Goal: Information Seeking & Learning: Learn about a topic

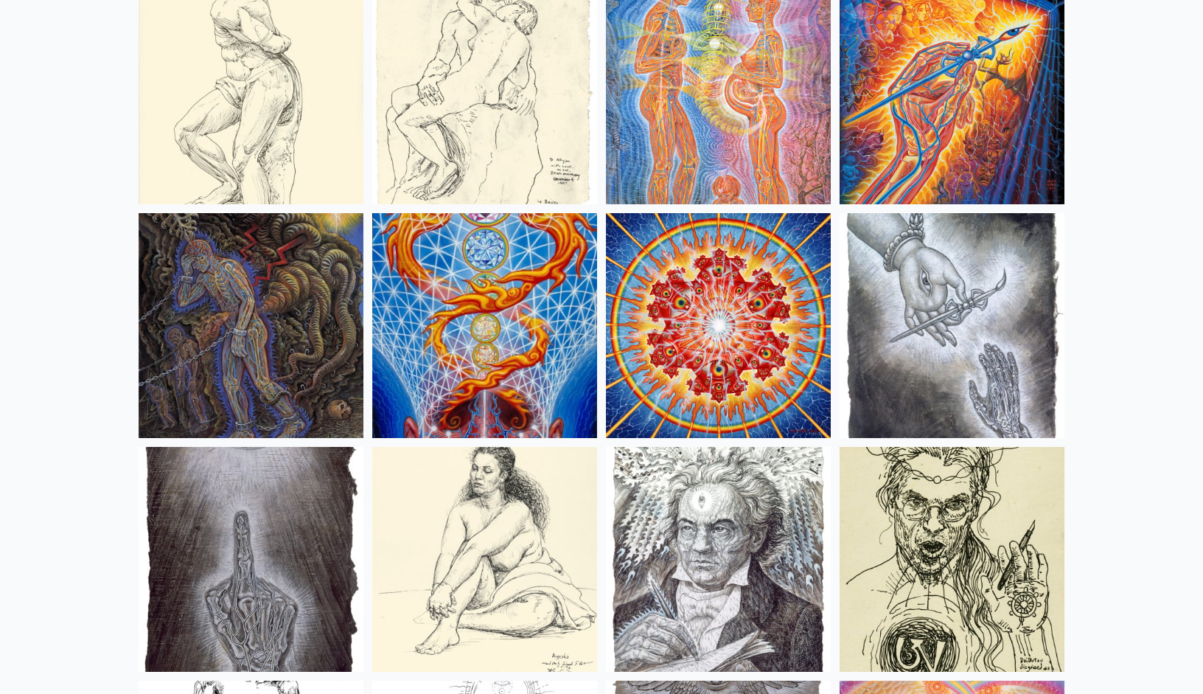
scroll to position [11340, 0]
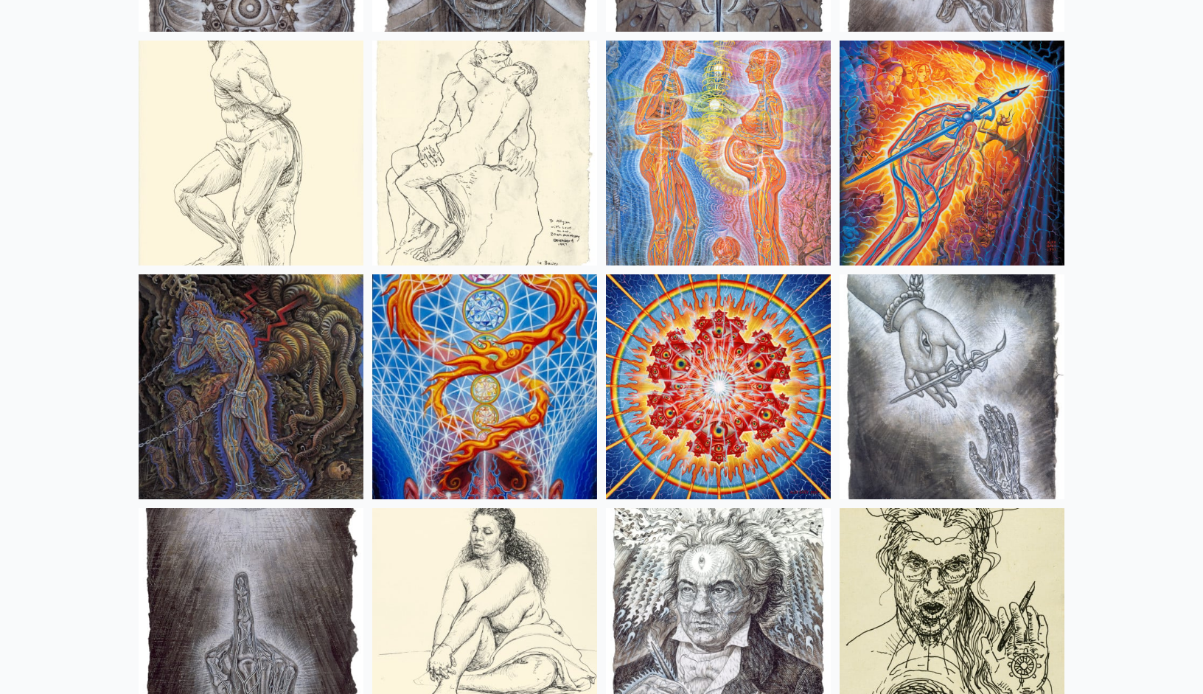
click at [662, 189] on img at bounding box center [718, 153] width 225 height 225
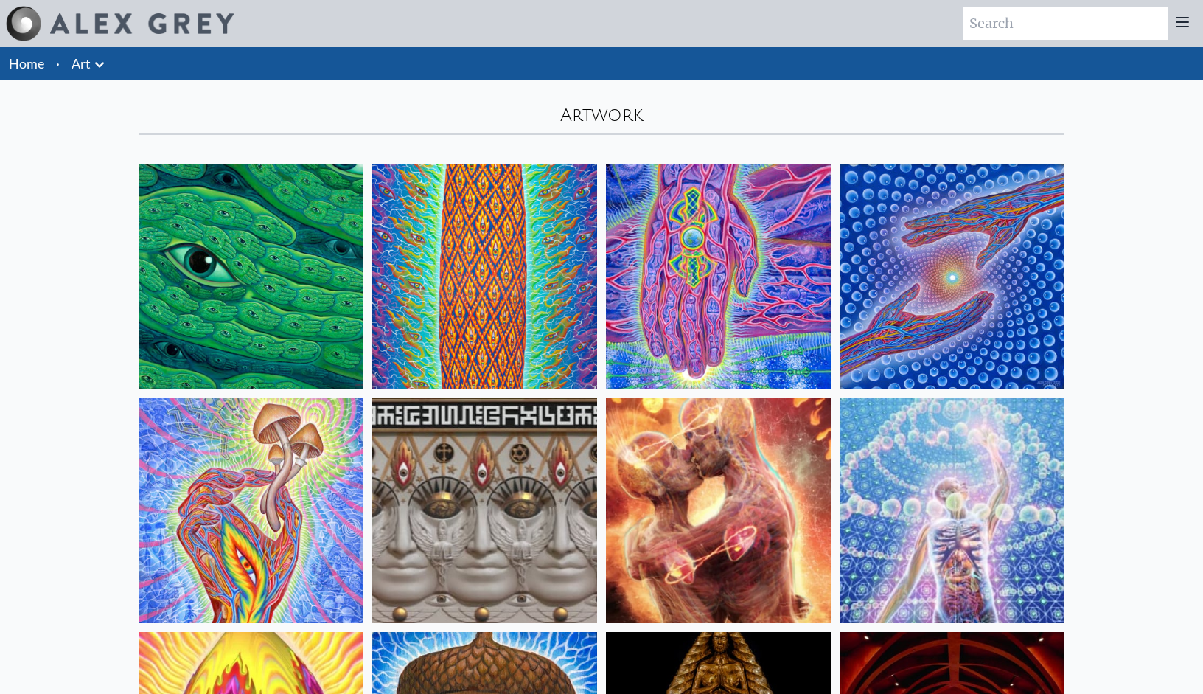
scroll to position [0, 0]
click at [88, 61] on link "Art" at bounding box center [81, 63] width 19 height 21
click at [102, 70] on icon at bounding box center [100, 65] width 18 height 18
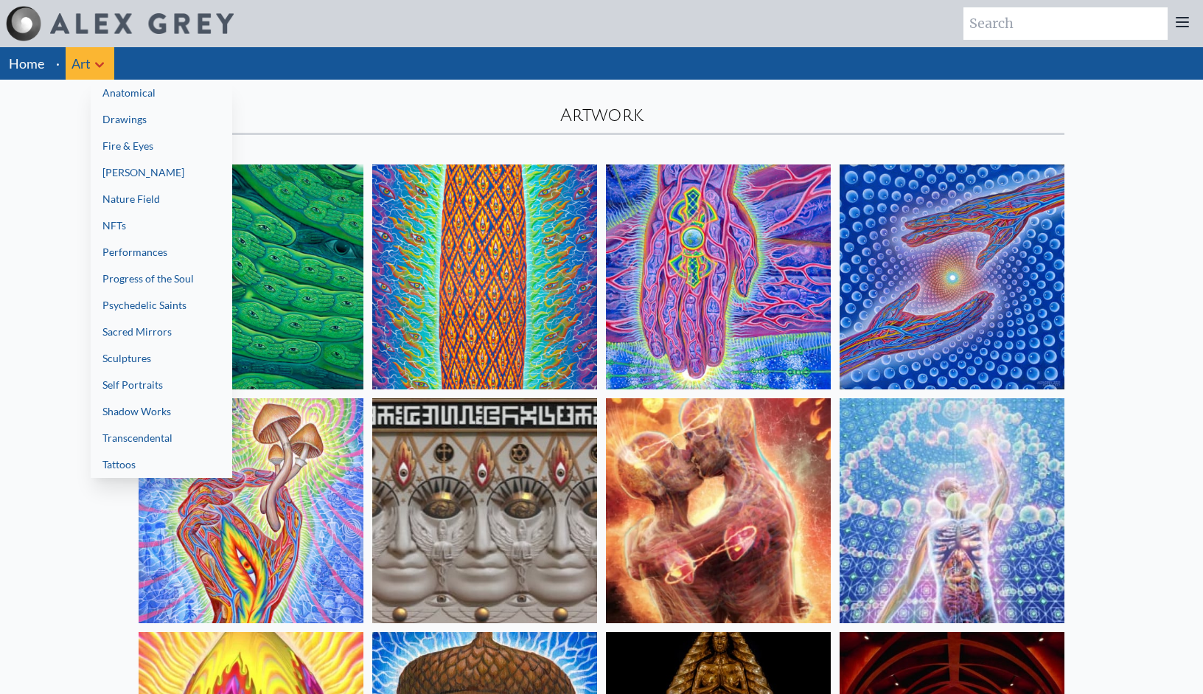
click at [183, 285] on link "Progress of the Soul" at bounding box center [162, 278] width 142 height 27
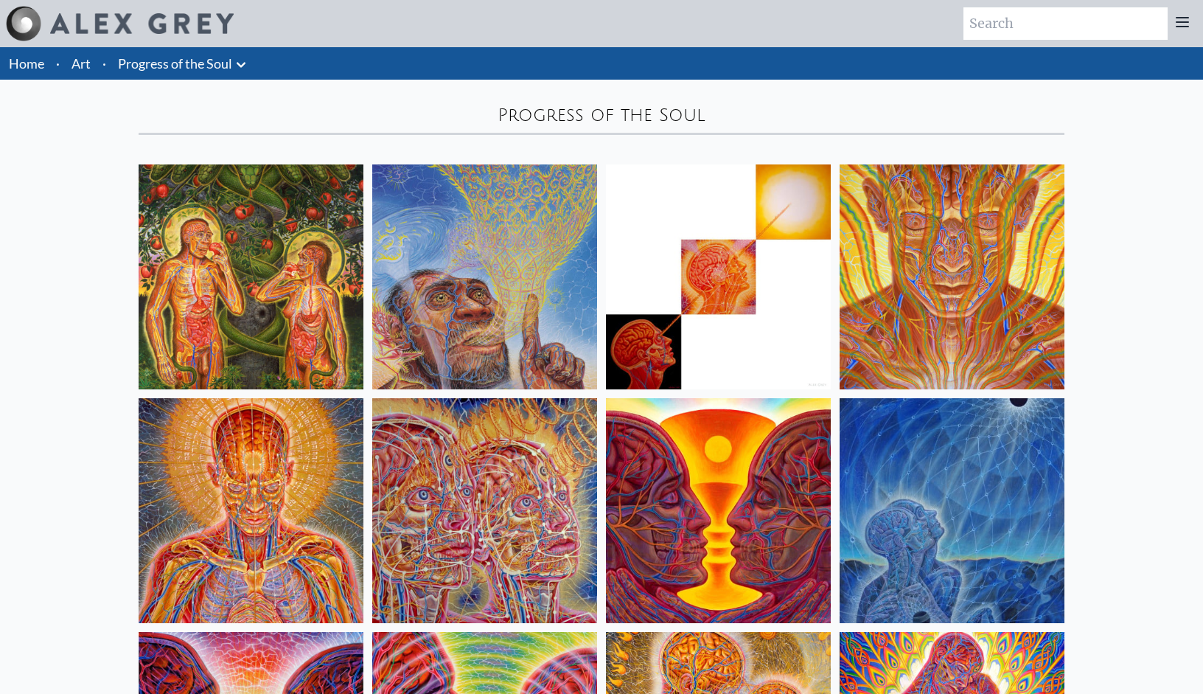
click at [101, 64] on li "·" at bounding box center [104, 63] width 15 height 32
click at [197, 76] on li "Progress of the Soul Anatomical Drawings" at bounding box center [184, 63] width 144 height 32
click at [240, 65] on icon at bounding box center [241, 64] width 9 height 5
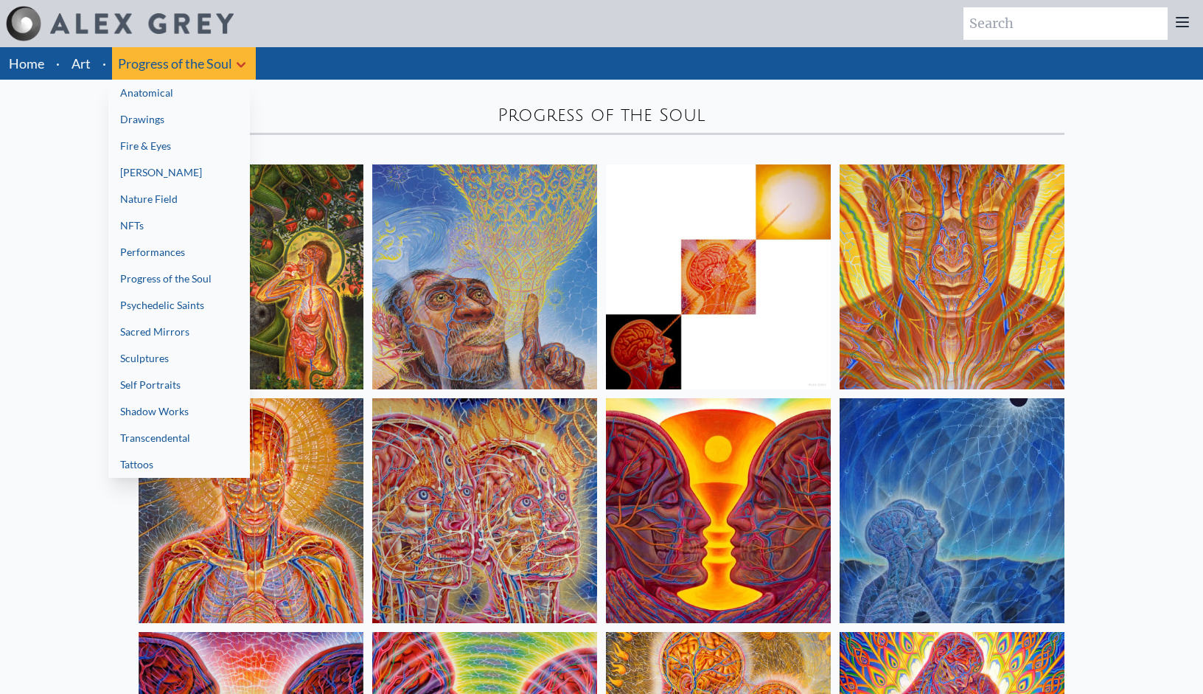
click at [159, 89] on link "Anatomical" at bounding box center [179, 93] width 142 height 27
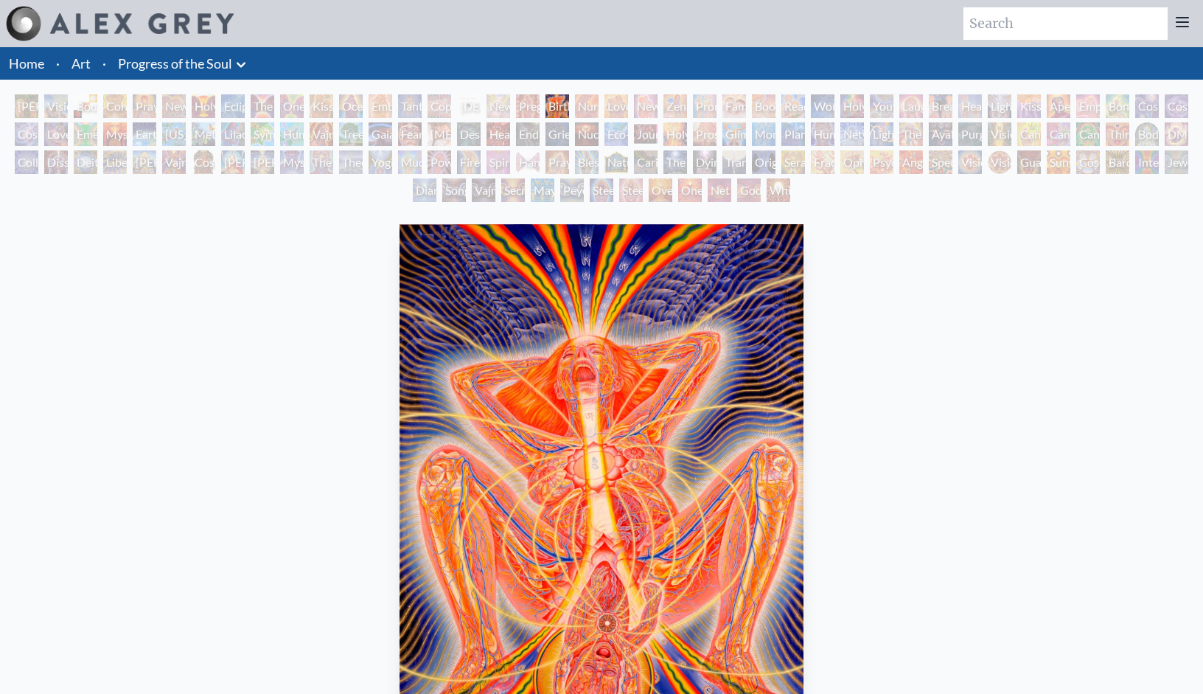
click at [529, 106] on div "Pregnancy" at bounding box center [528, 106] width 24 height 24
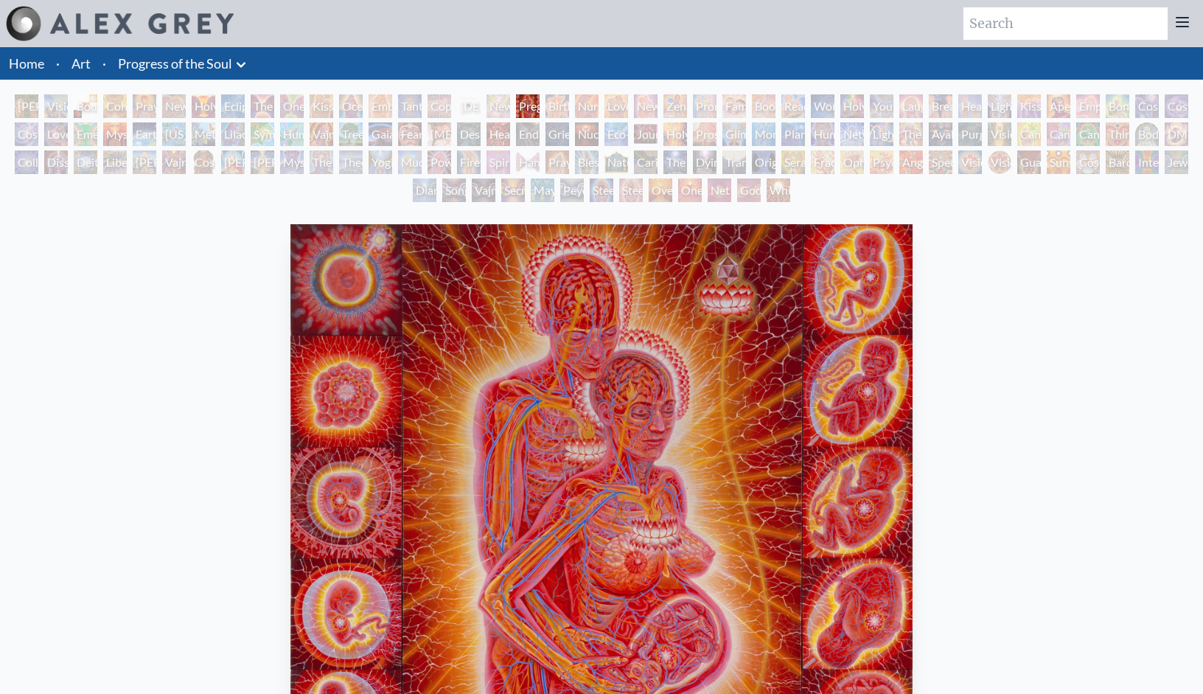
click at [624, 111] on div "Love Circuit" at bounding box center [616, 106] width 24 height 24
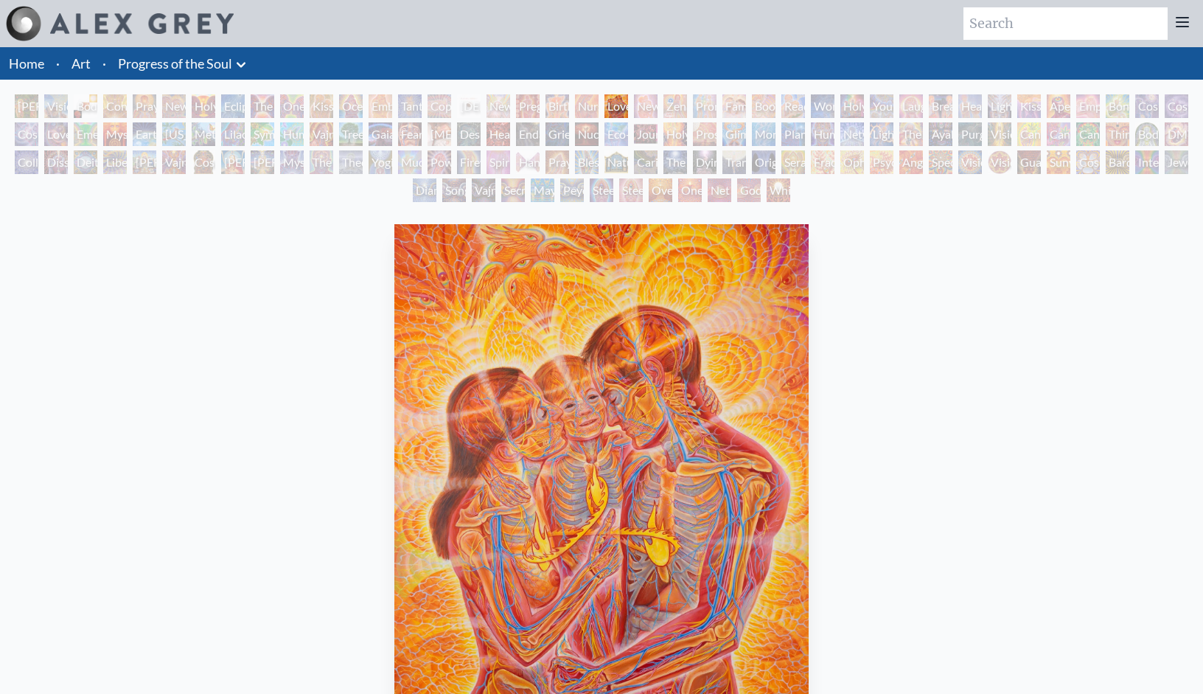
click at [586, 110] on div "Nursing" at bounding box center [587, 106] width 24 height 24
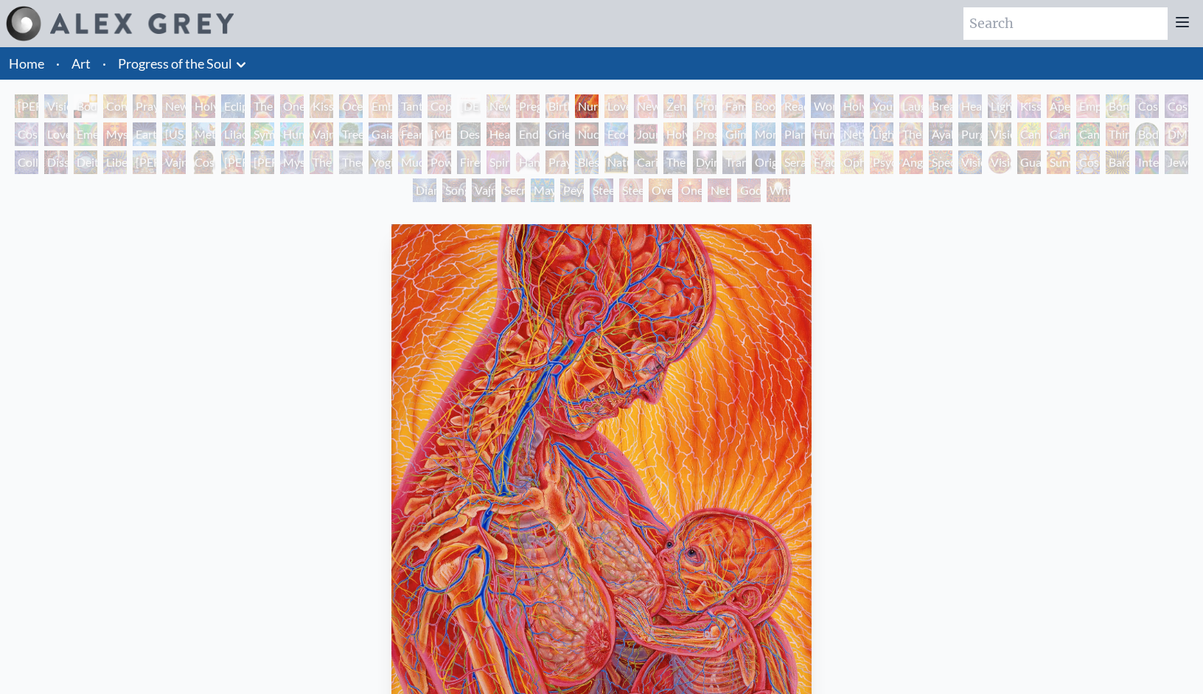
click at [545, 107] on div "Birth" at bounding box center [557, 106] width 24 height 24
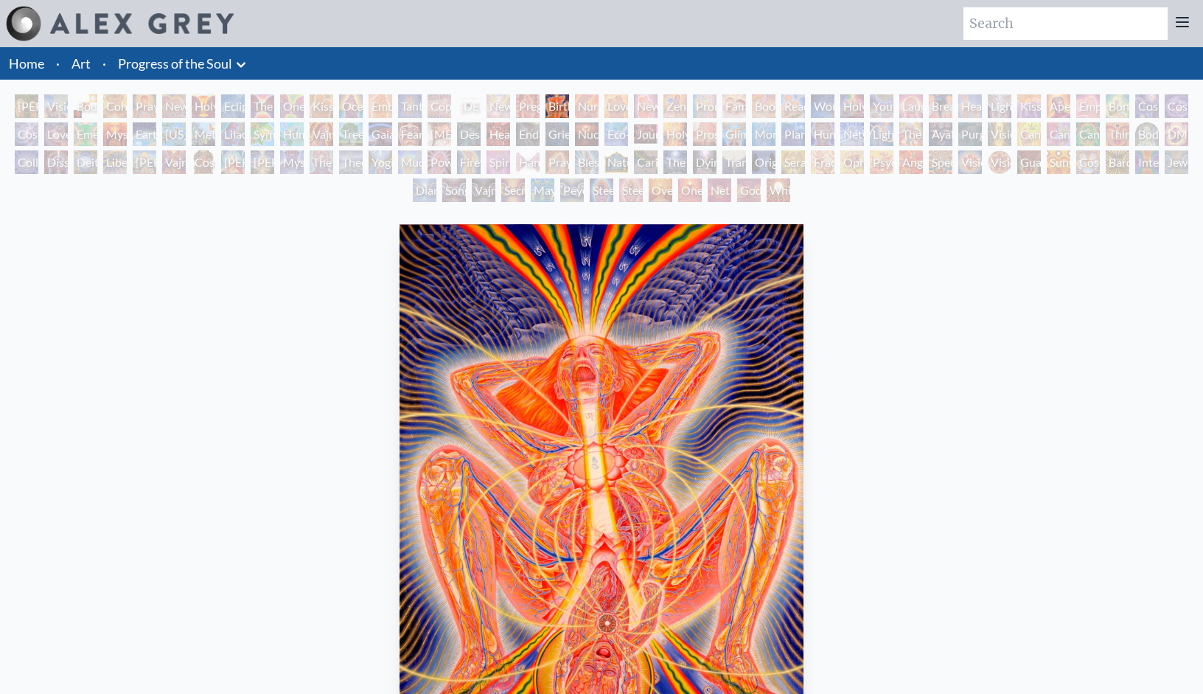
click at [519, 106] on div "Pregnancy" at bounding box center [528, 106] width 24 height 24
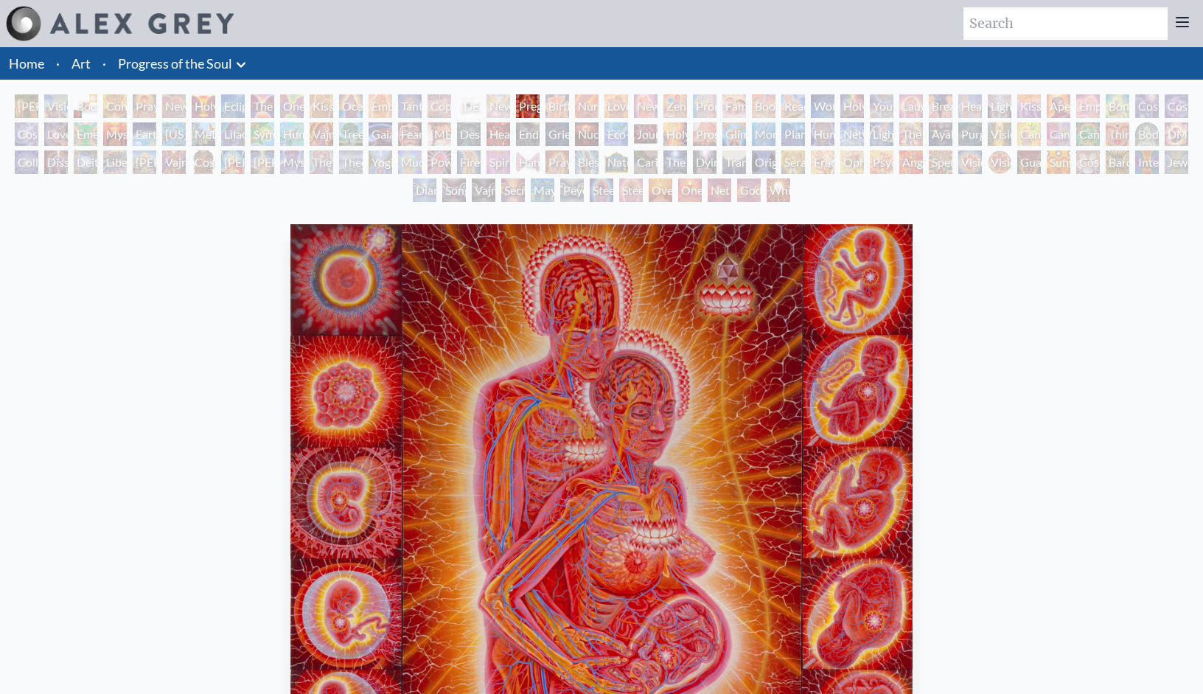
click at [486, 108] on div "Newborn" at bounding box center [498, 106] width 24 height 24
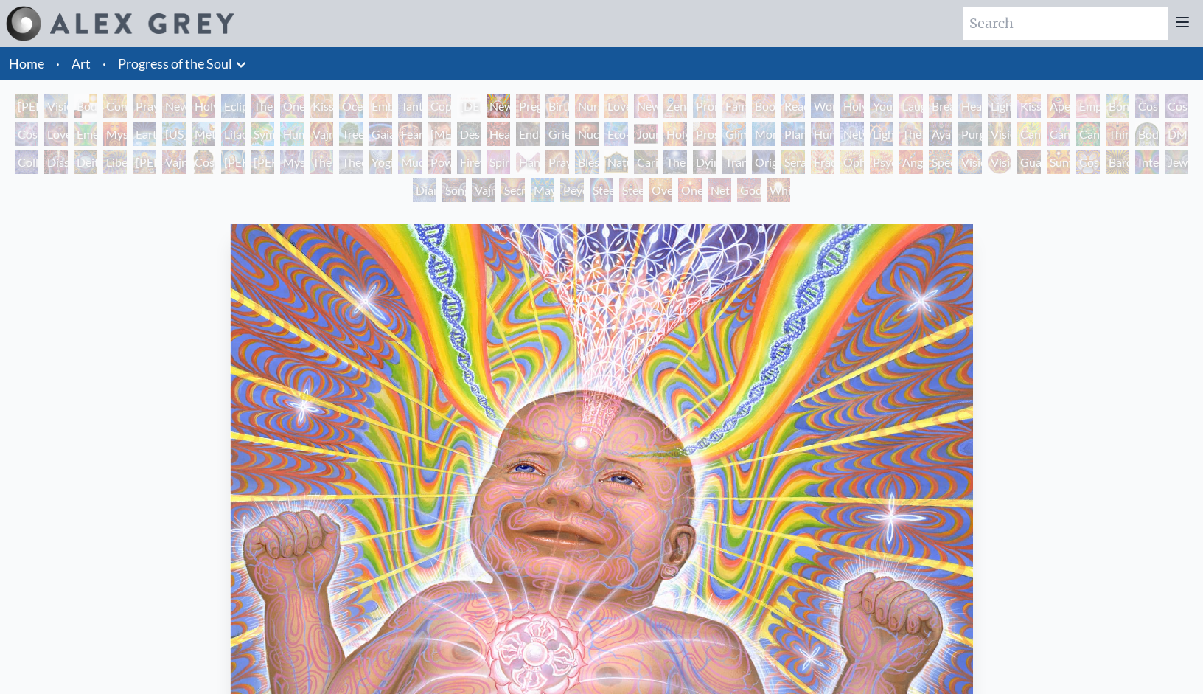
click at [466, 108] on div "Buddha Embryo" at bounding box center [469, 106] width 24 height 24
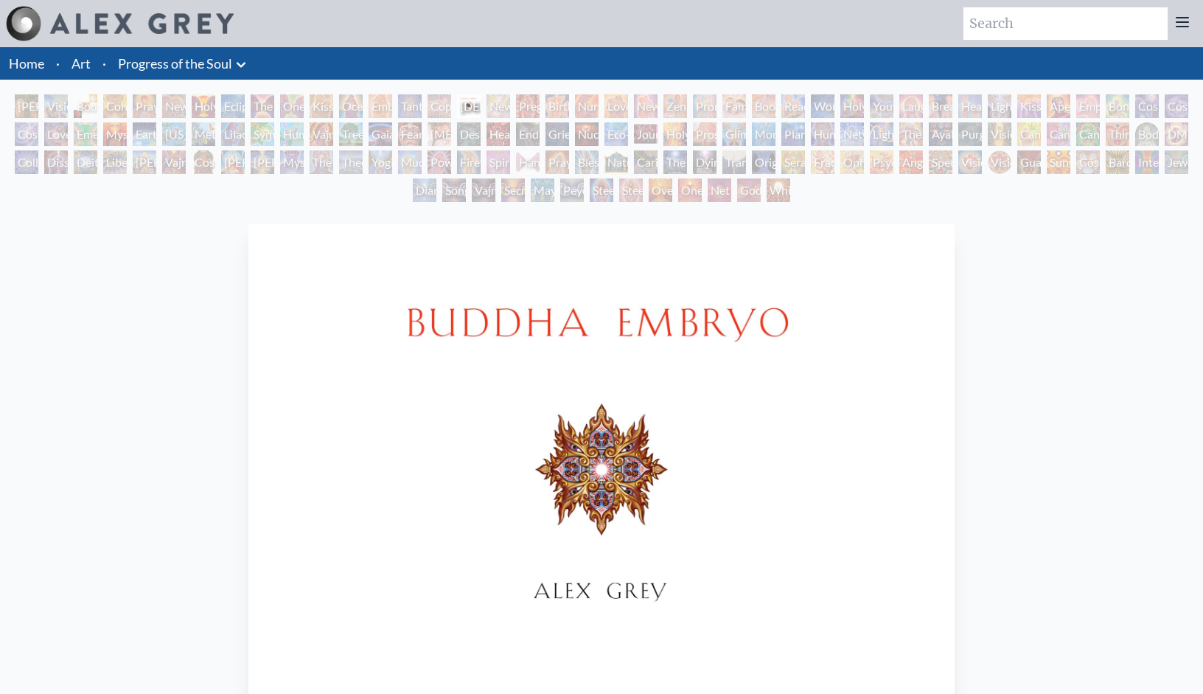
click at [444, 110] on div "Copulating" at bounding box center [440, 106] width 24 height 24
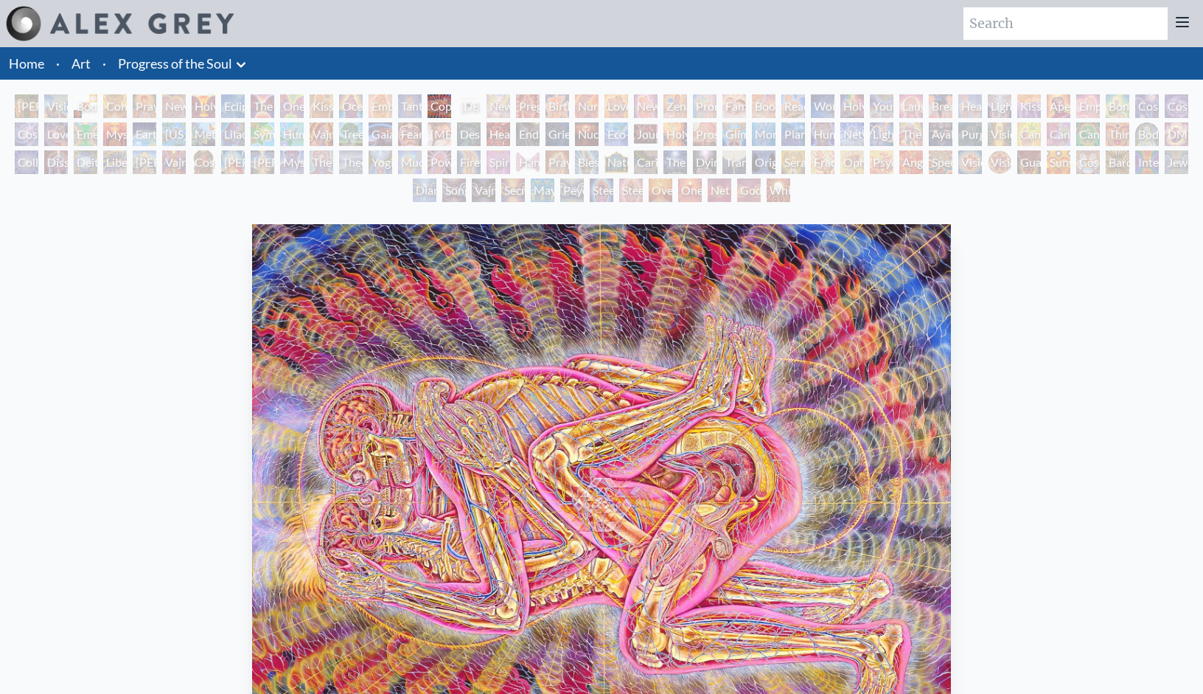
click at [408, 102] on div "Tantra" at bounding box center [410, 106] width 24 height 24
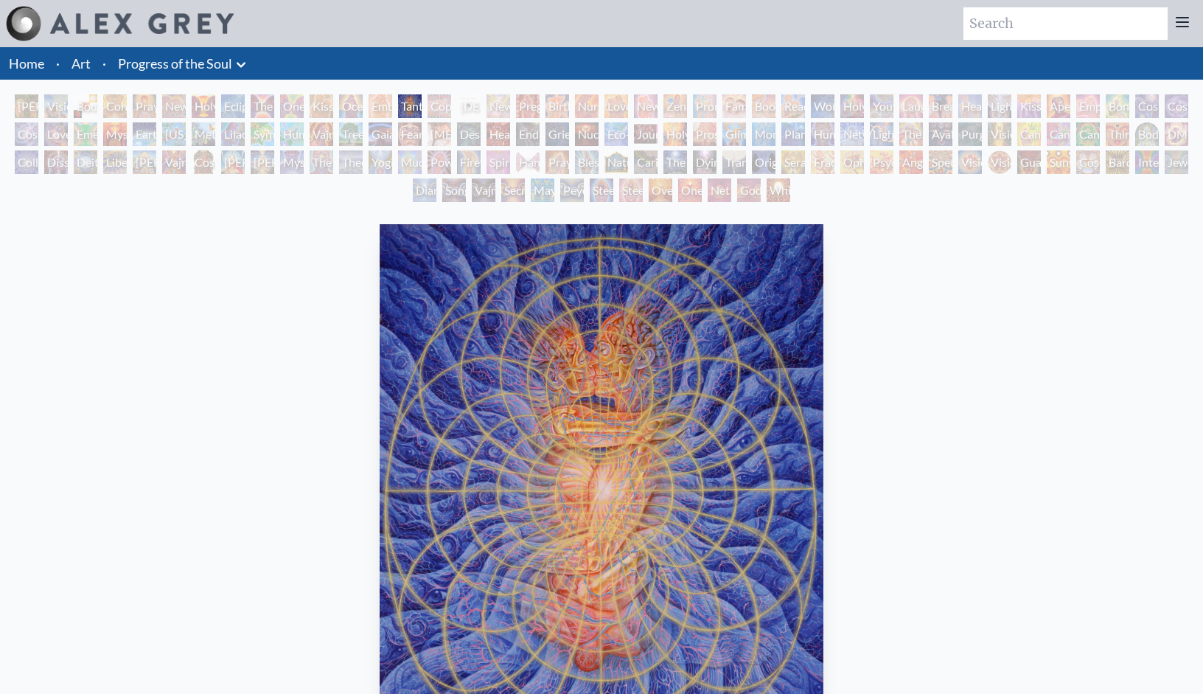
click at [384, 105] on div "Embracing" at bounding box center [381, 106] width 24 height 24
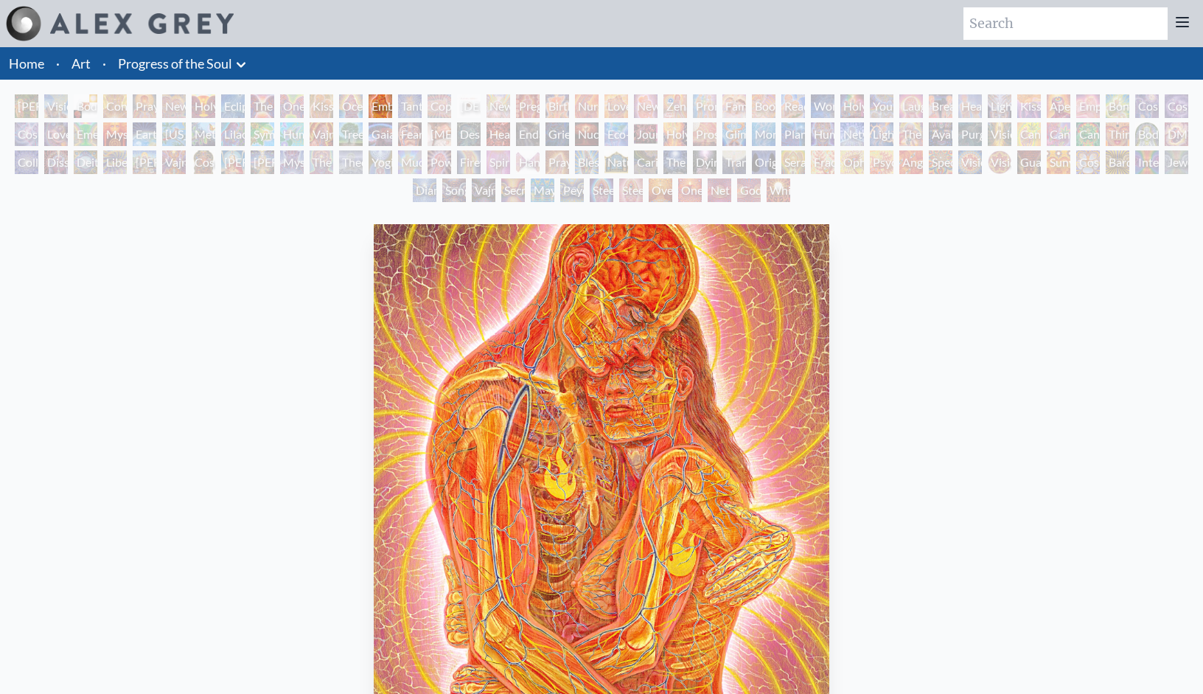
click at [343, 103] on div "Ocean of Love Bliss" at bounding box center [351, 106] width 24 height 24
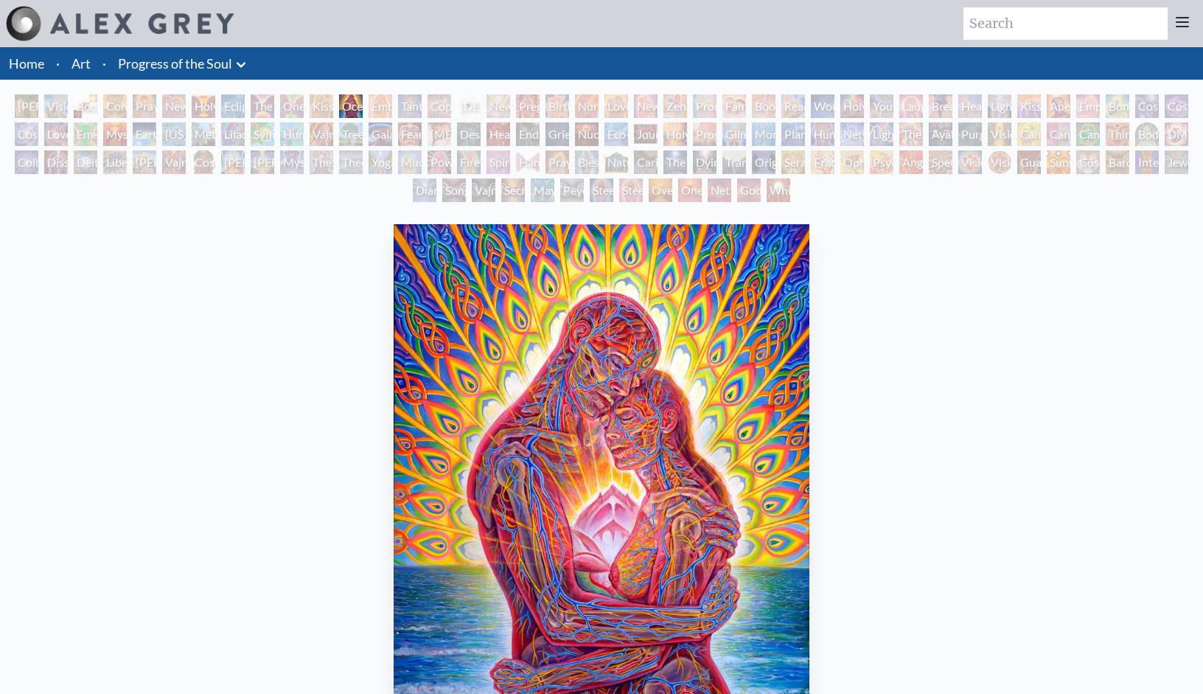
click at [237, 63] on icon at bounding box center [241, 65] width 18 height 18
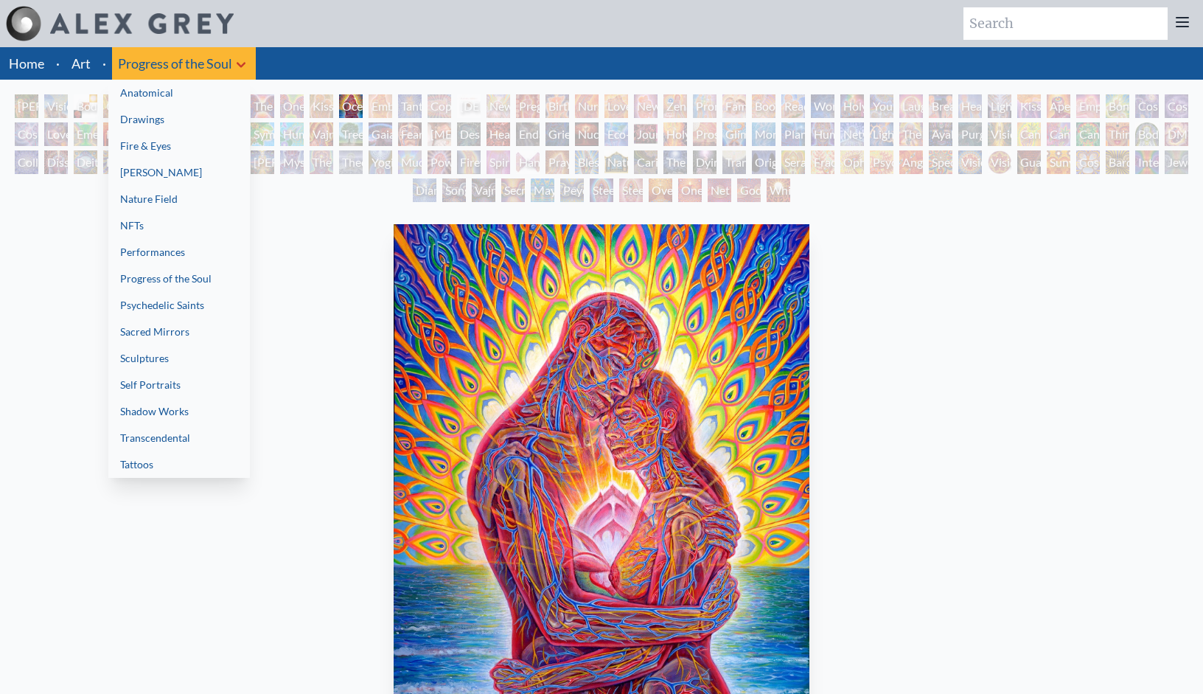
click at [240, 63] on div at bounding box center [601, 347] width 1203 height 694
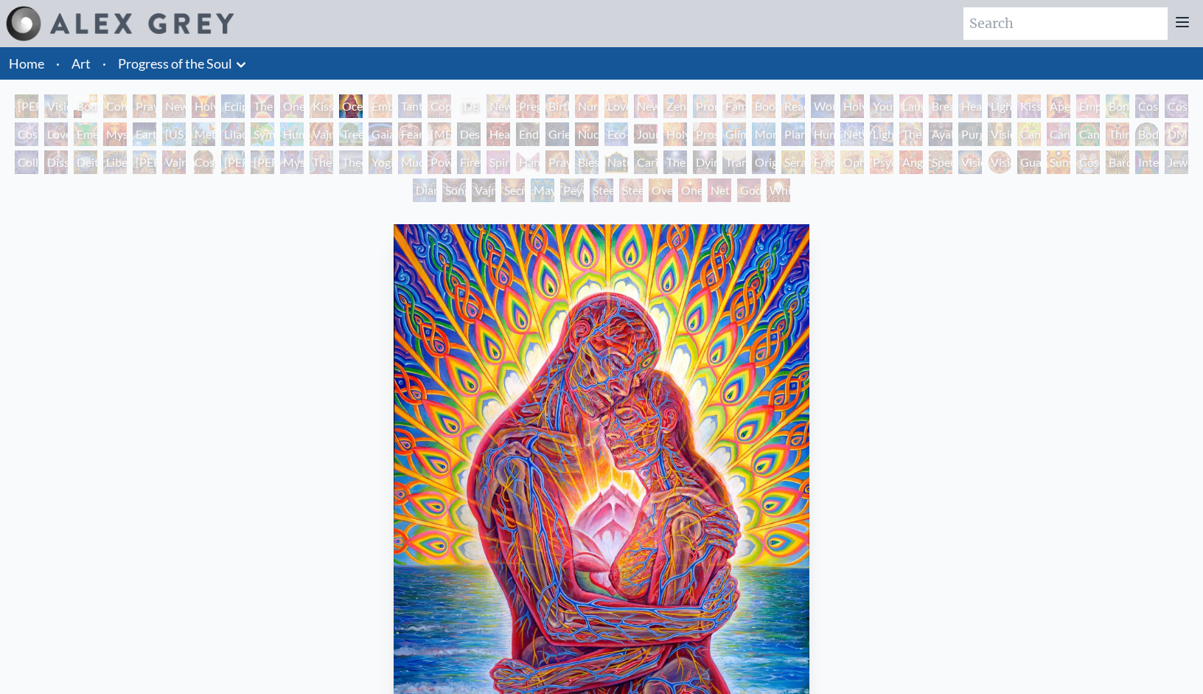
click at [320, 107] on div "Kissing" at bounding box center [322, 106] width 24 height 24
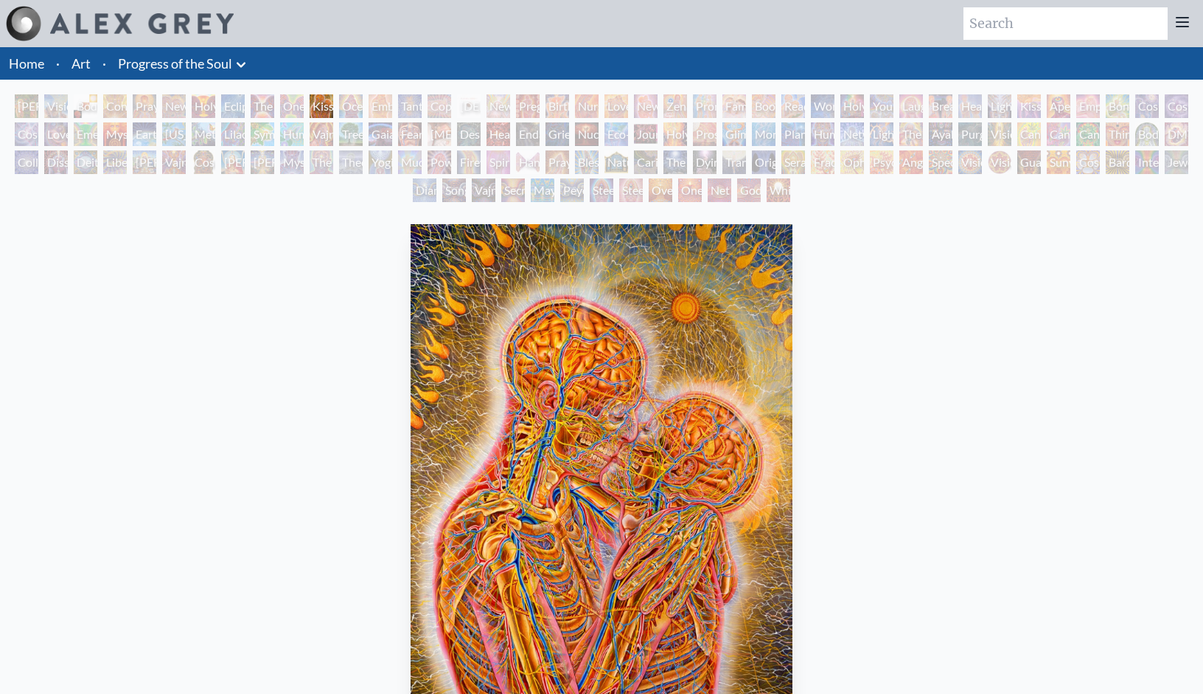
click at [653, 104] on div "New Family" at bounding box center [646, 106] width 24 height 24
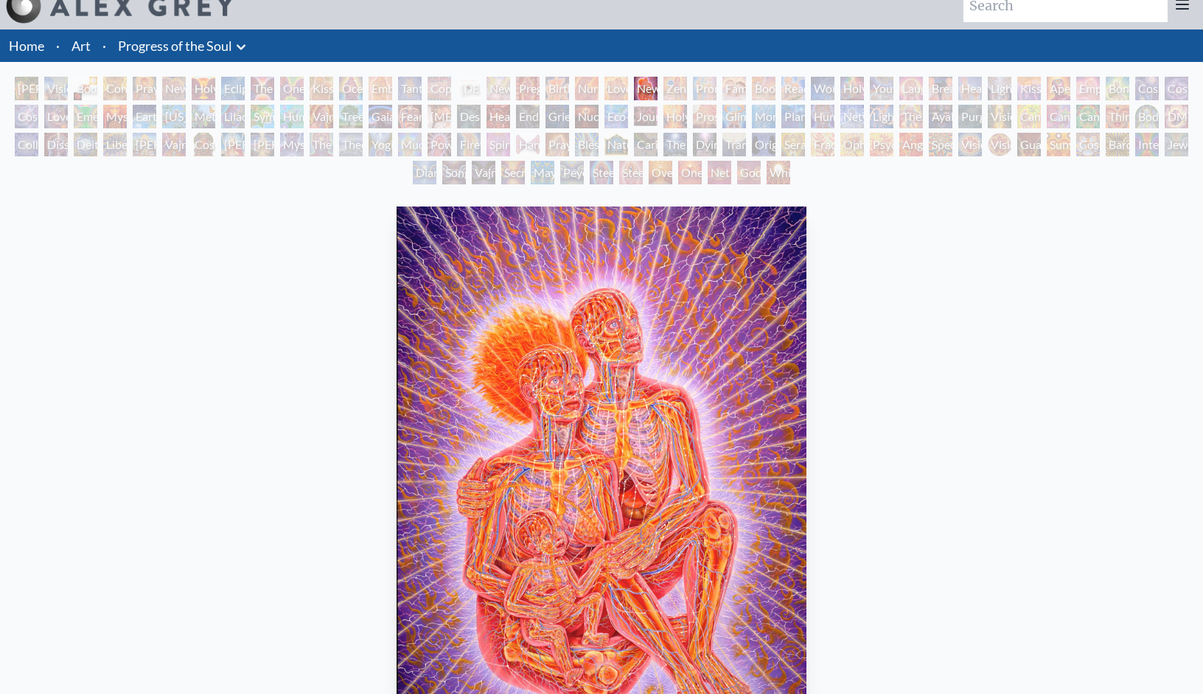
scroll to position [8, 0]
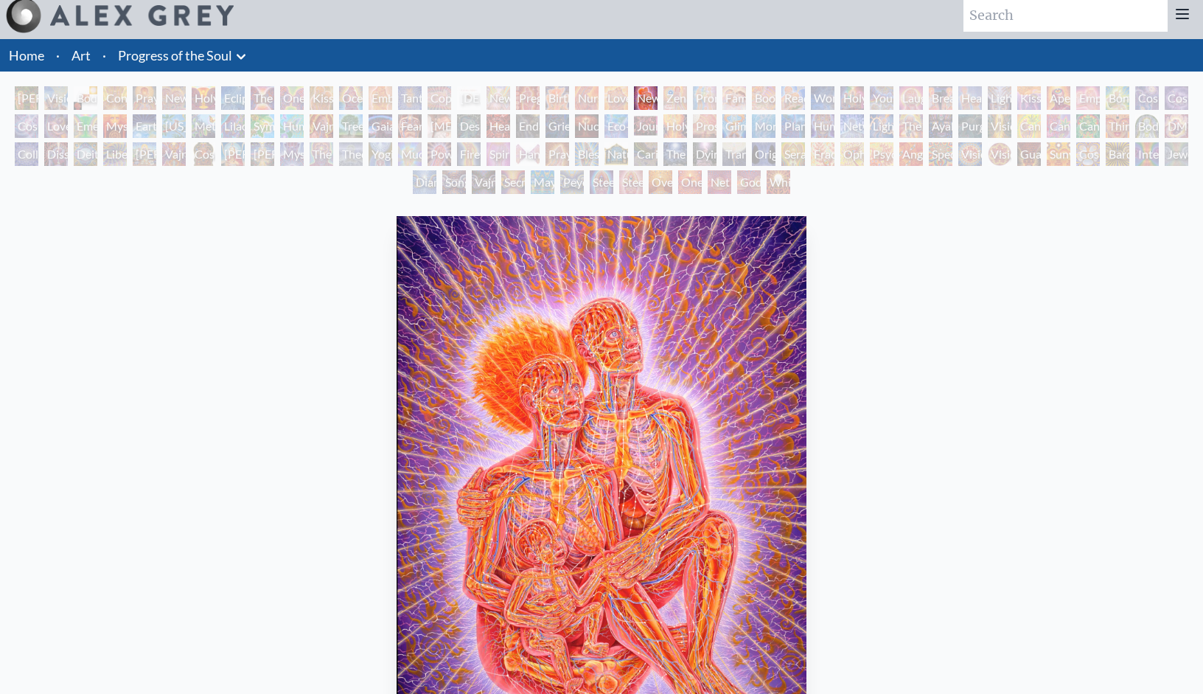
click at [674, 98] on div "Zena Lotus" at bounding box center [675, 98] width 24 height 24
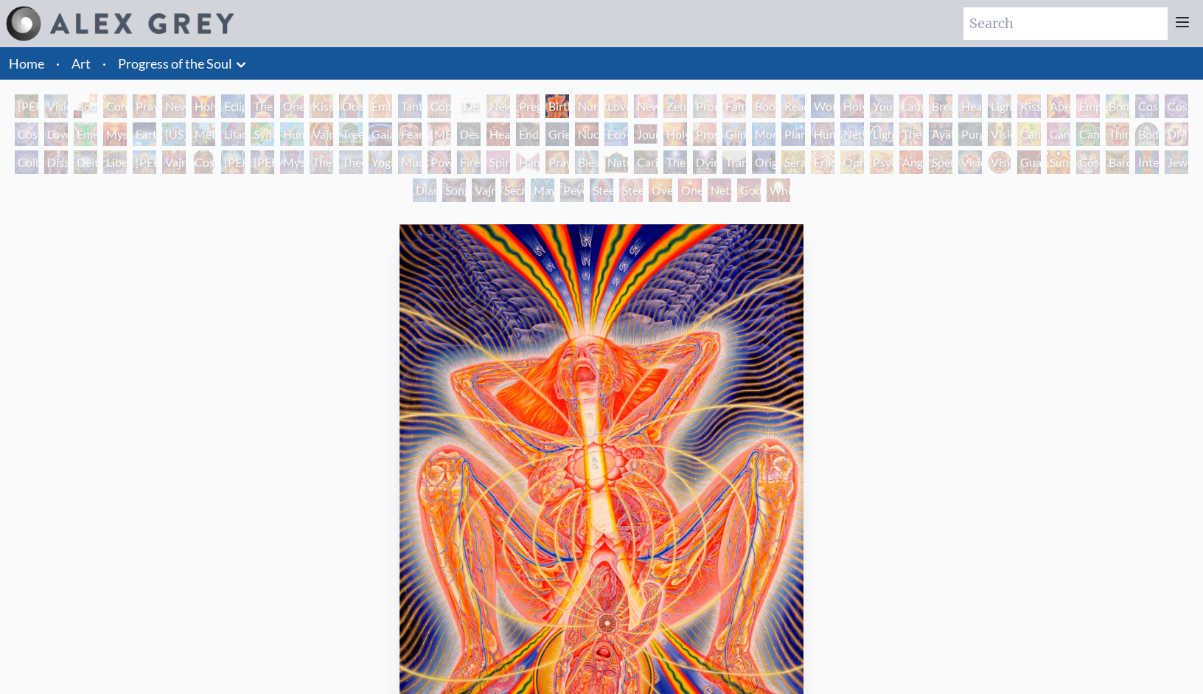
click at [183, 61] on link "Progress of the Soul" at bounding box center [175, 63] width 114 height 21
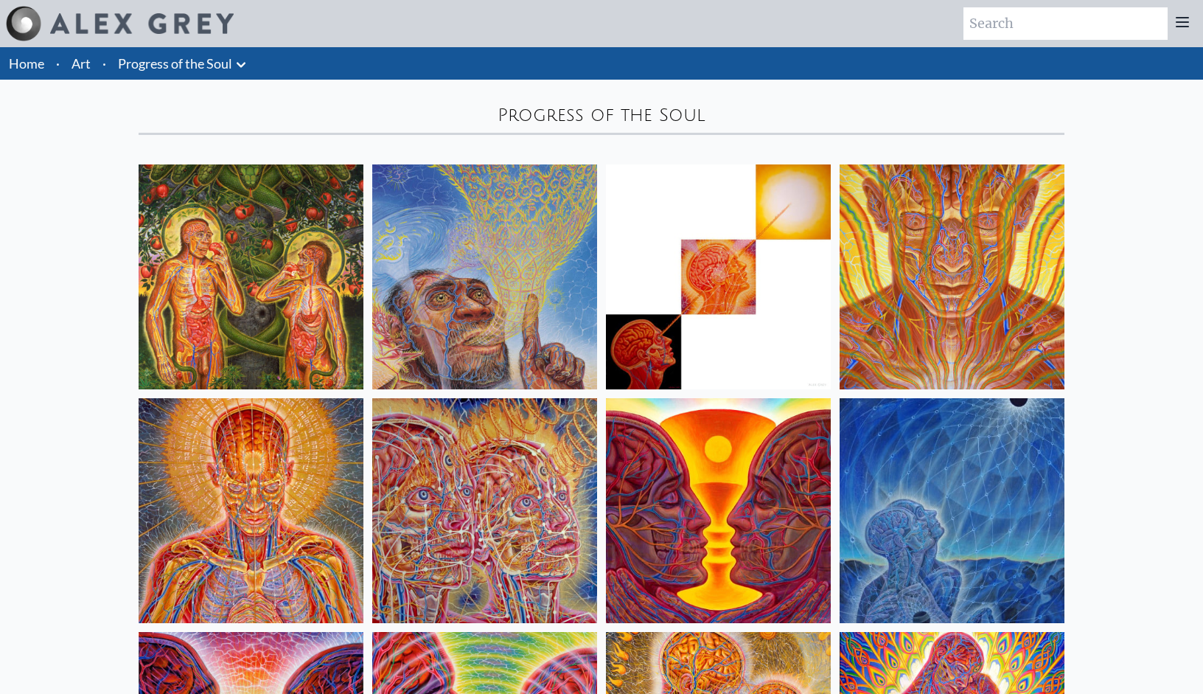
click at [241, 63] on icon at bounding box center [241, 65] width 18 height 18
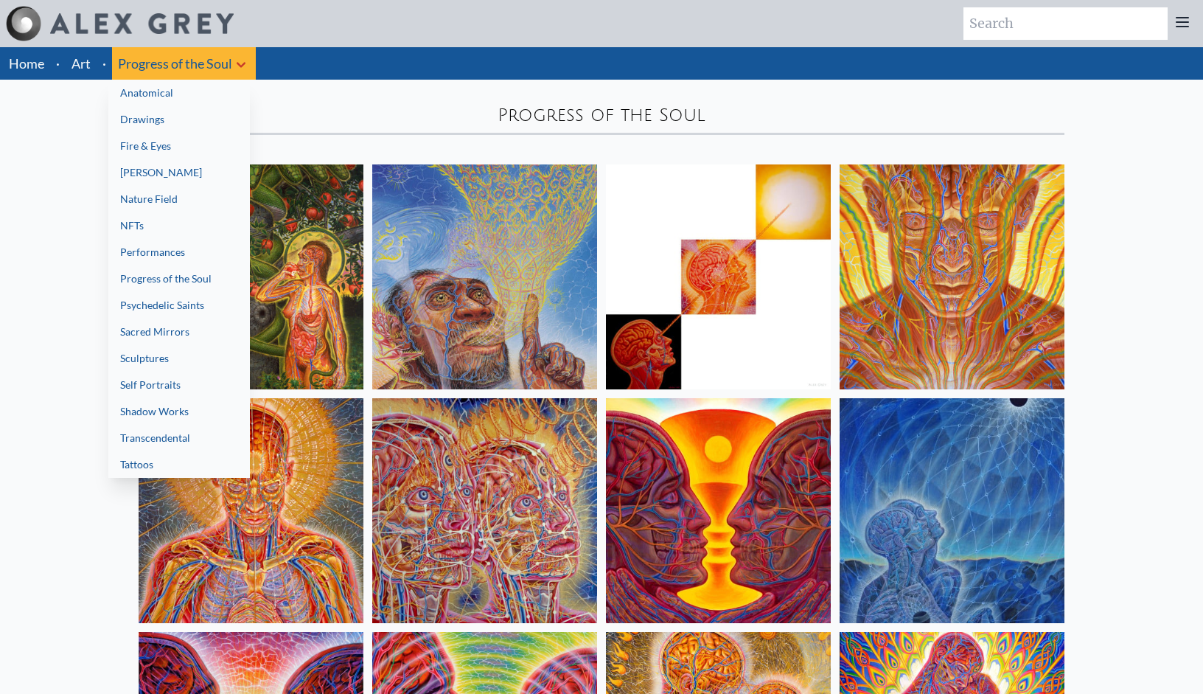
click at [240, 64] on div at bounding box center [601, 347] width 1203 height 694
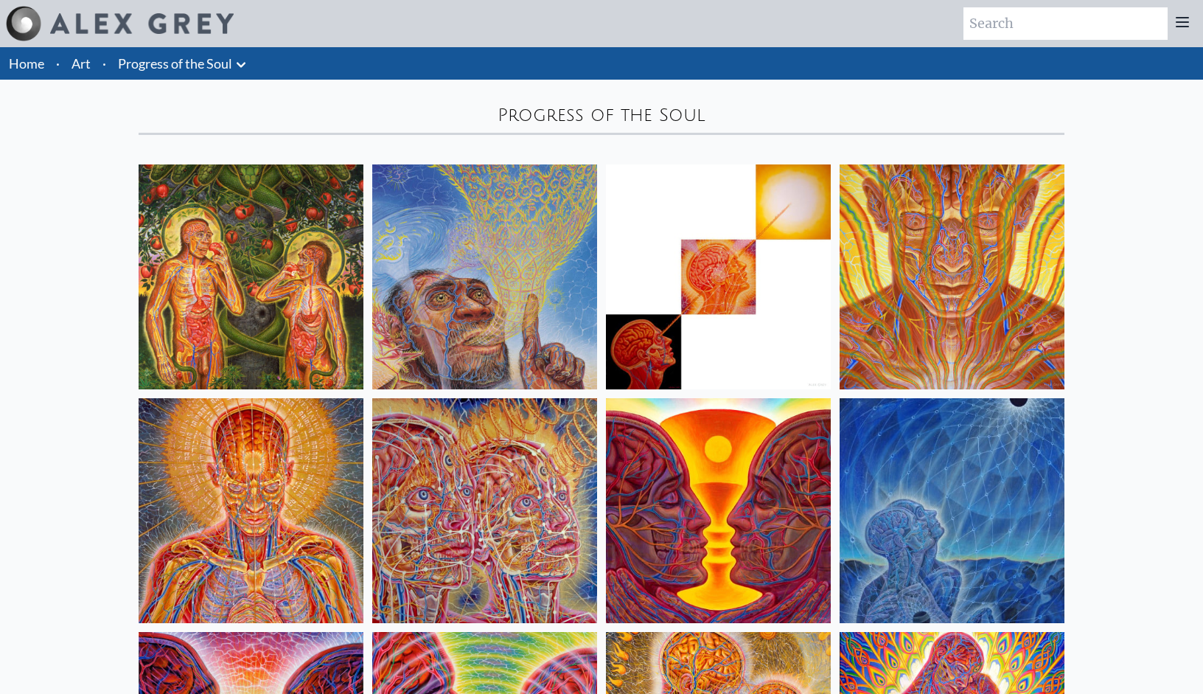
click at [28, 63] on link "Home" at bounding box center [26, 63] width 35 height 16
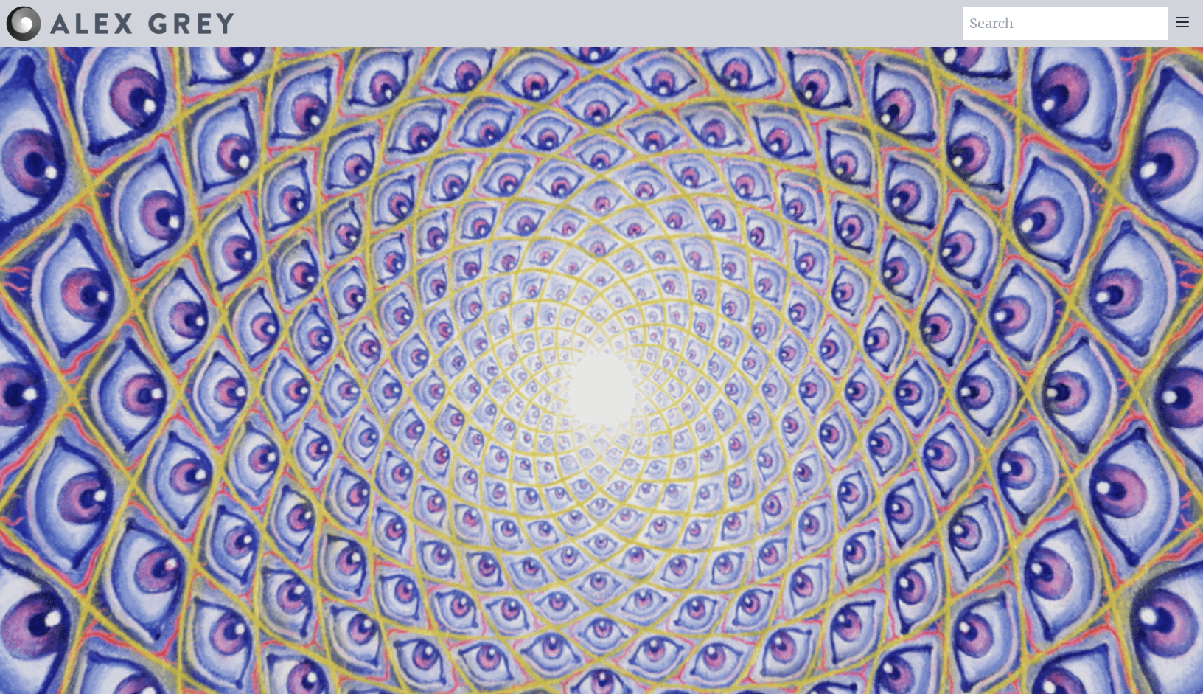
click at [1016, 25] on input "search" at bounding box center [1065, 23] width 204 height 32
type input "Birth"
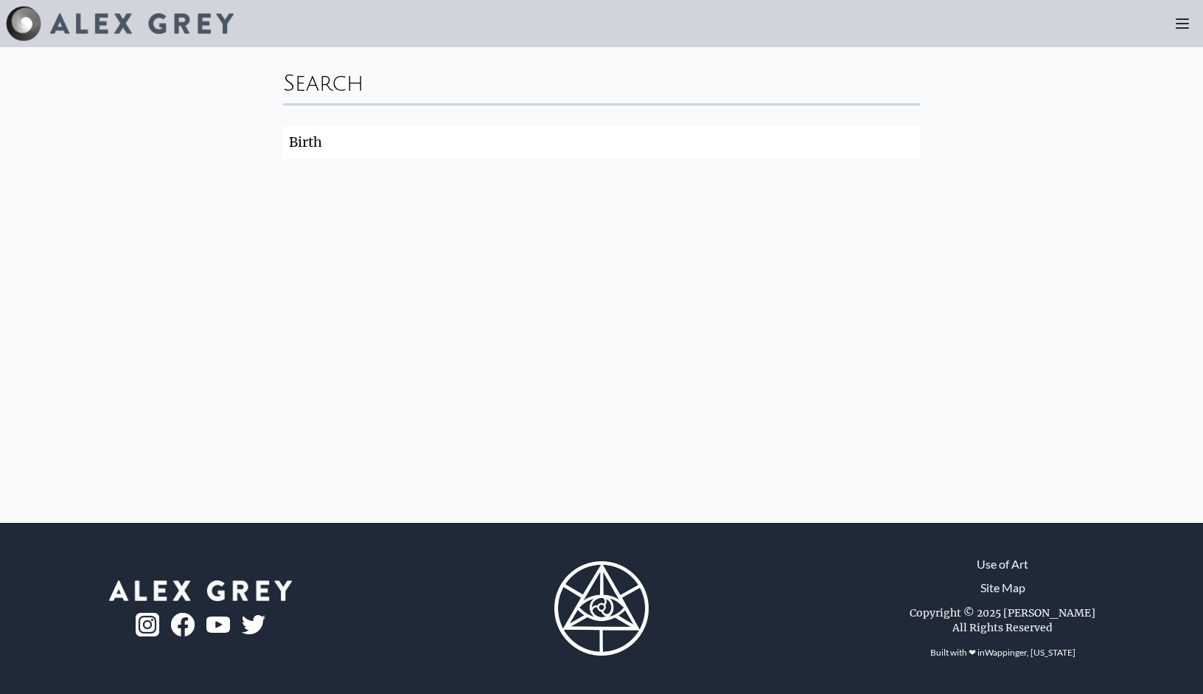
click at [402, 97] on div "Search" at bounding box center [601, 81] width 637 height 44
click at [379, 136] on input "Birth" at bounding box center [601, 142] width 637 height 32
click button "Search" at bounding box center [0, 0] width 0 height 0
click at [375, 151] on input "Birth" at bounding box center [601, 142] width 637 height 32
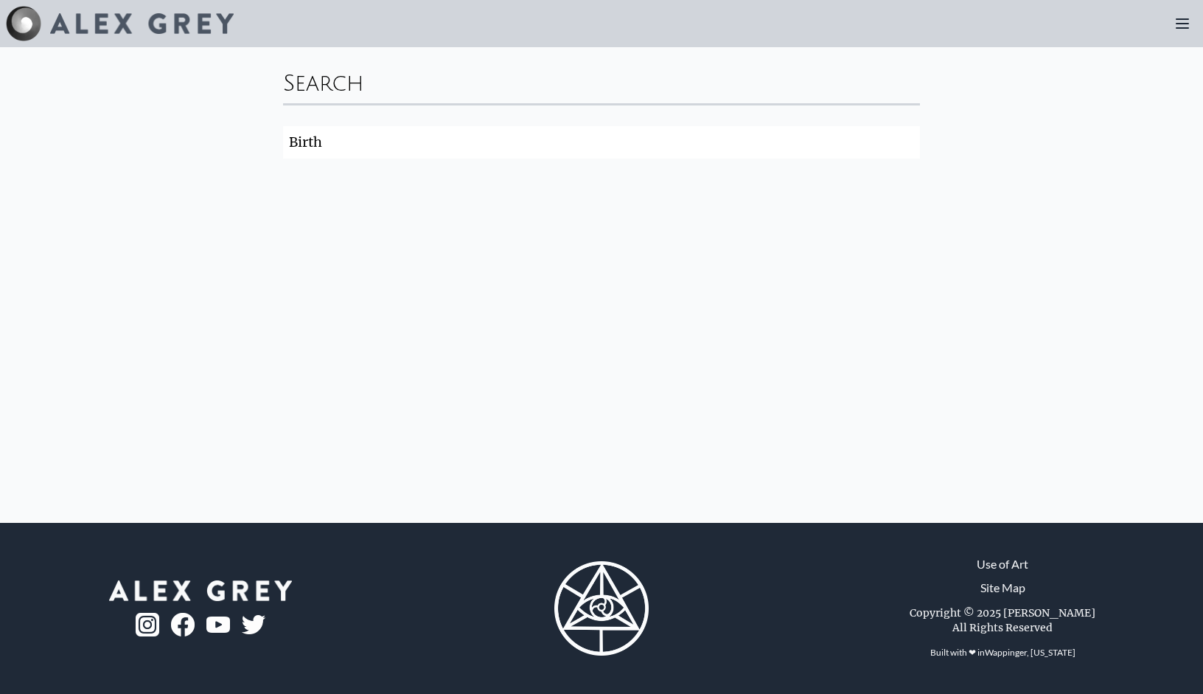
click at [373, 150] on input "Birth" at bounding box center [601, 142] width 637 height 32
type input "Conception"
click button "Search" at bounding box center [0, 0] width 0 height 0
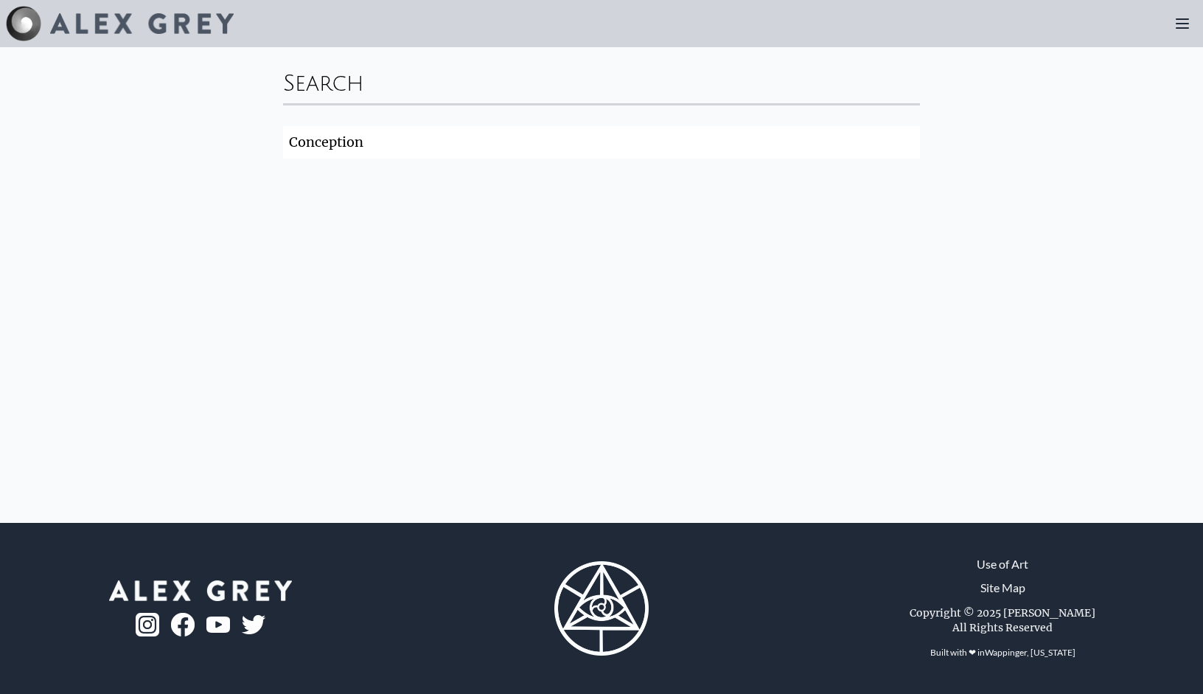
click at [513, 139] on input "Conception" at bounding box center [601, 142] width 637 height 32
click at [180, 24] on img at bounding box center [142, 23] width 184 height 21
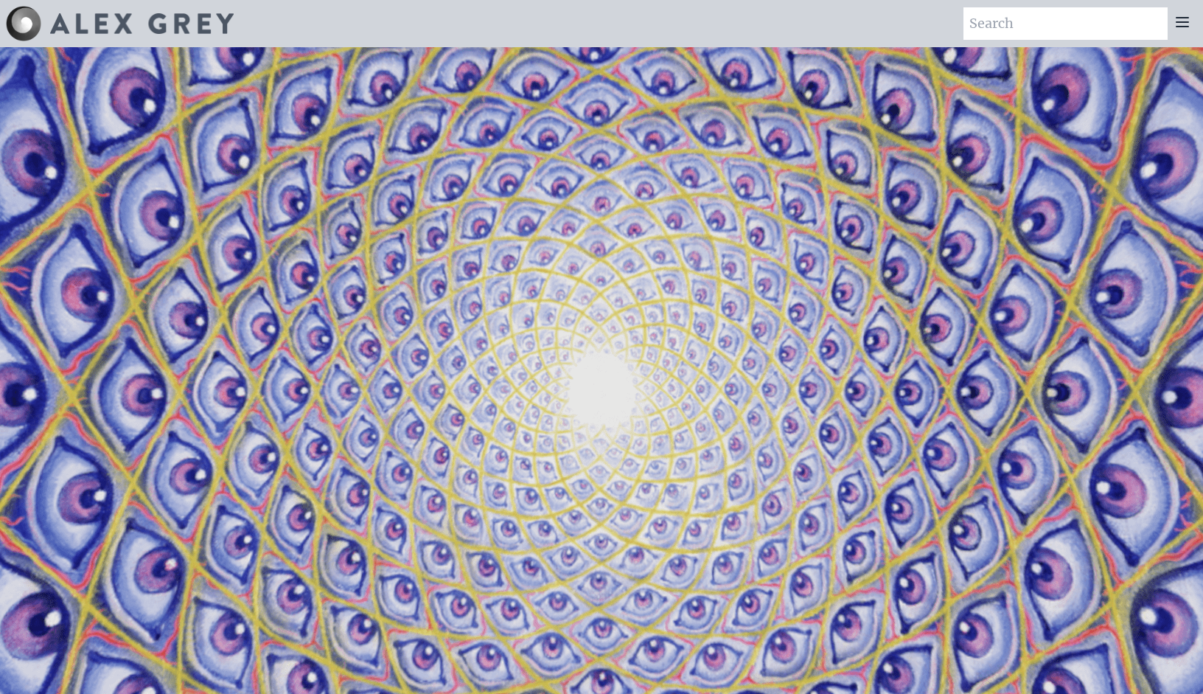
click at [1179, 24] on icon at bounding box center [1182, 22] width 18 height 18
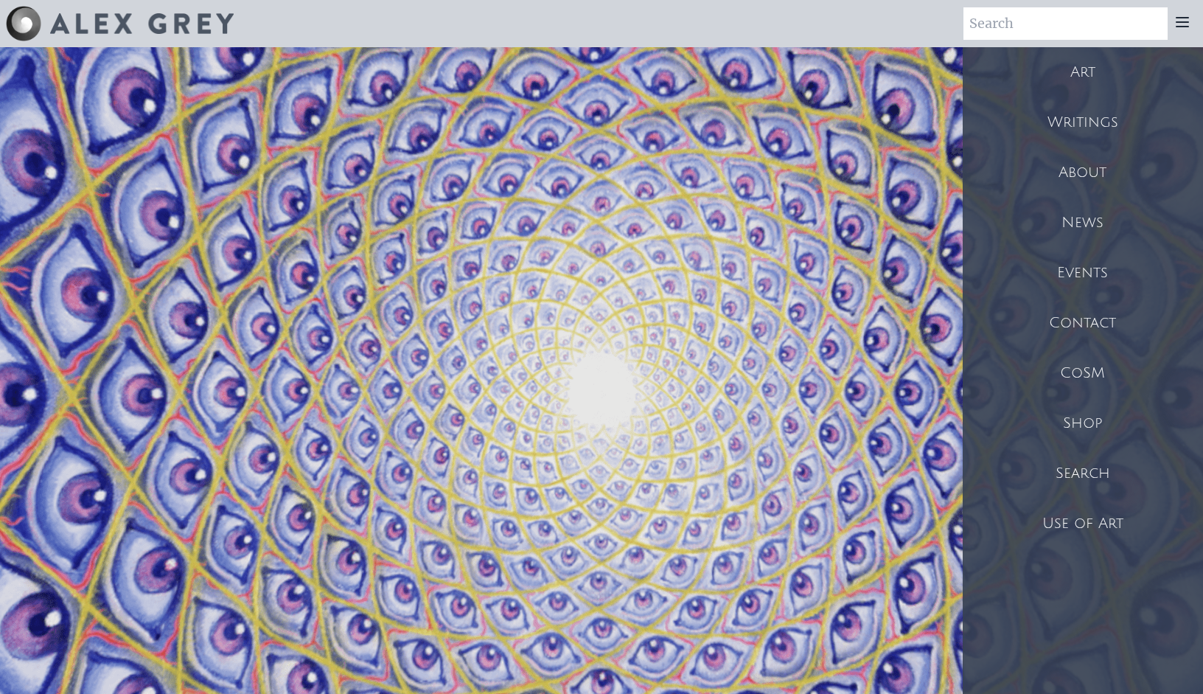
click at [1090, 68] on div "Art" at bounding box center [1083, 72] width 240 height 50
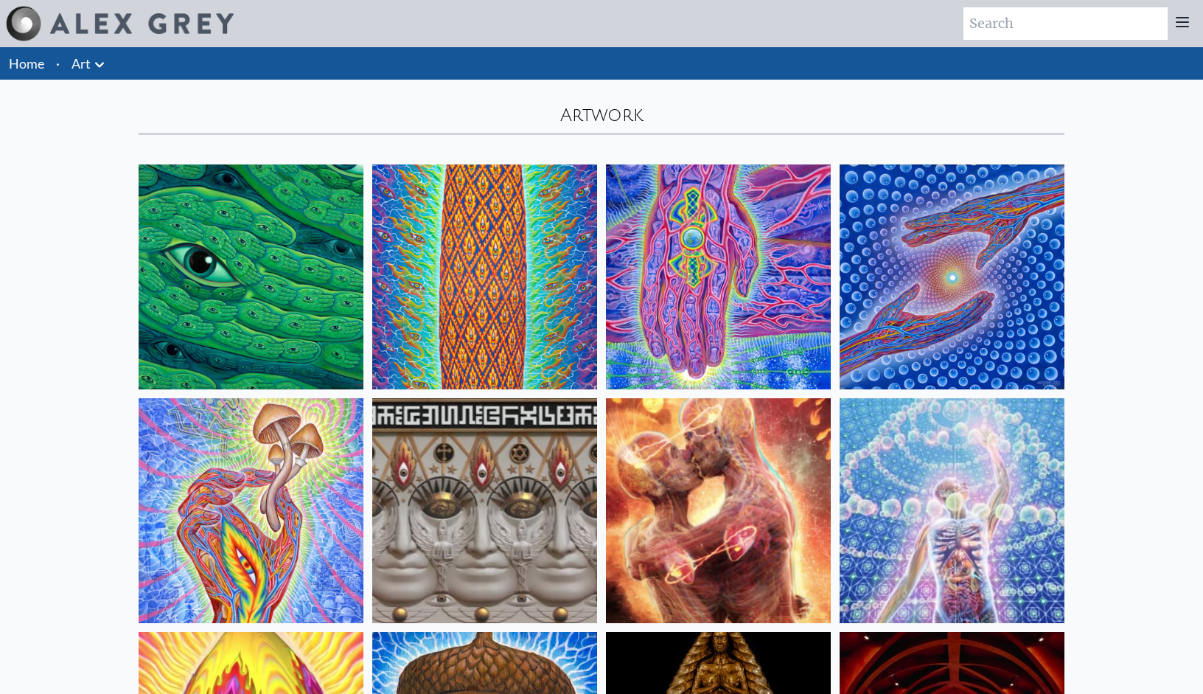
click at [83, 60] on link "Art" at bounding box center [81, 63] width 19 height 21
click at [99, 67] on icon at bounding box center [99, 64] width 9 height 5
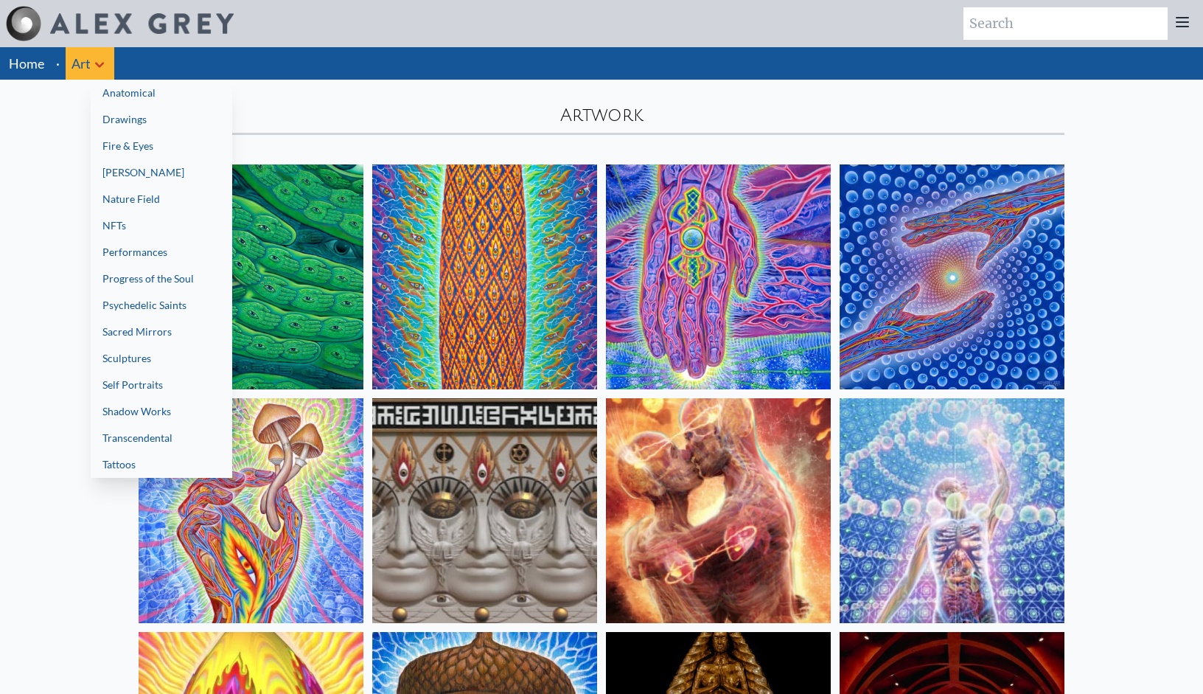
click at [170, 194] on link "Nature Field" at bounding box center [162, 199] width 142 height 27
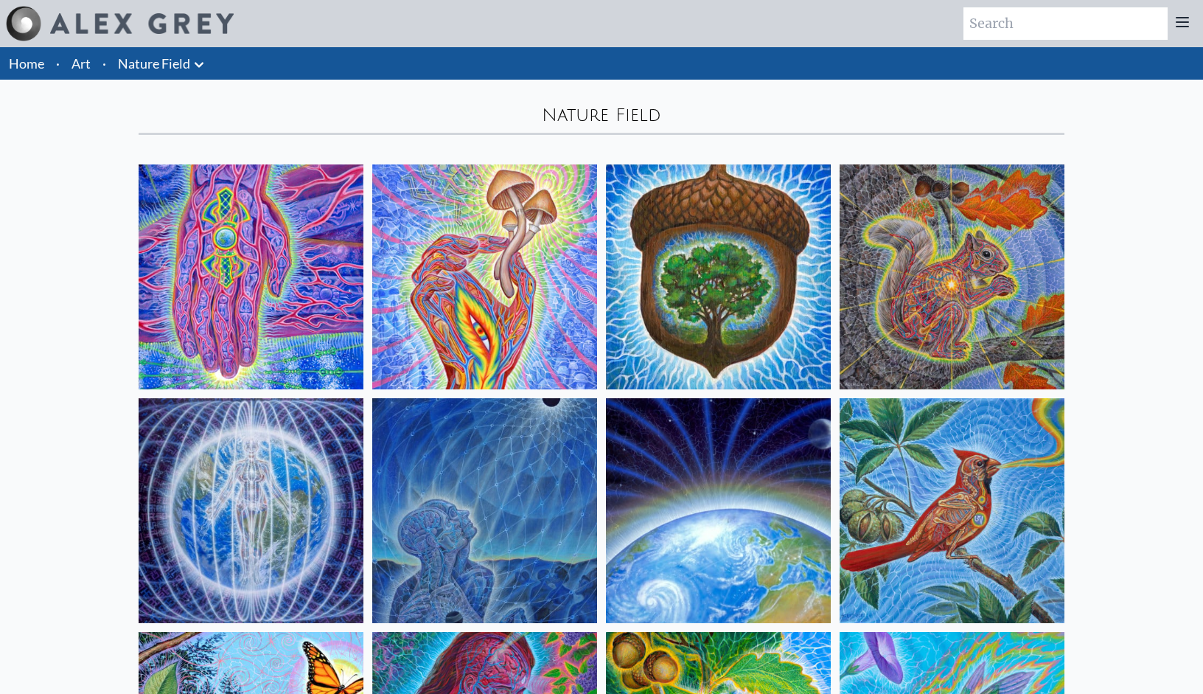
click at [193, 65] on icon at bounding box center [199, 65] width 18 height 18
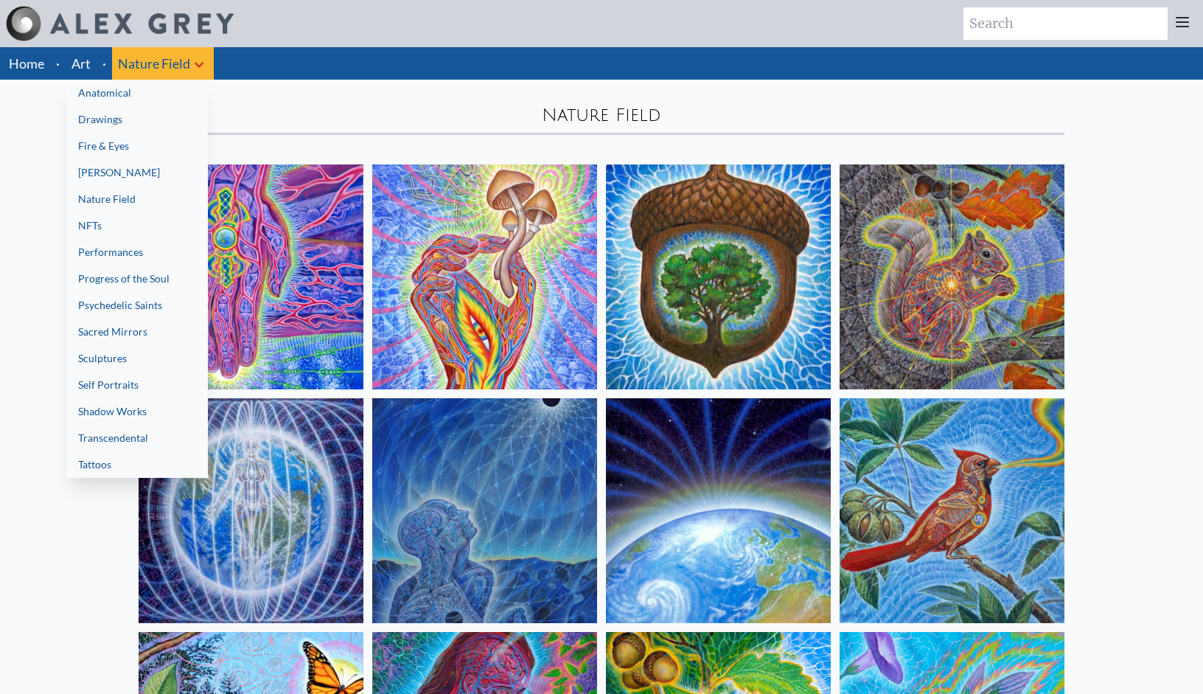
click at [128, 220] on link "NFTs" at bounding box center [137, 225] width 142 height 27
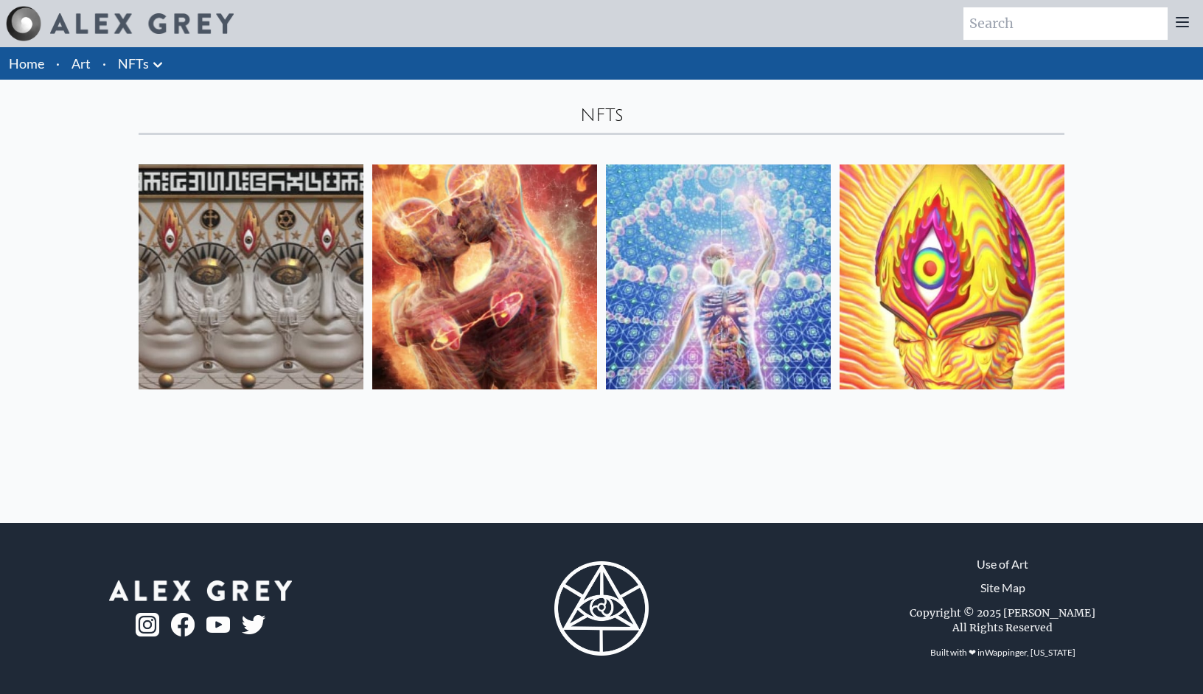
click at [159, 70] on icon at bounding box center [158, 65] width 18 height 18
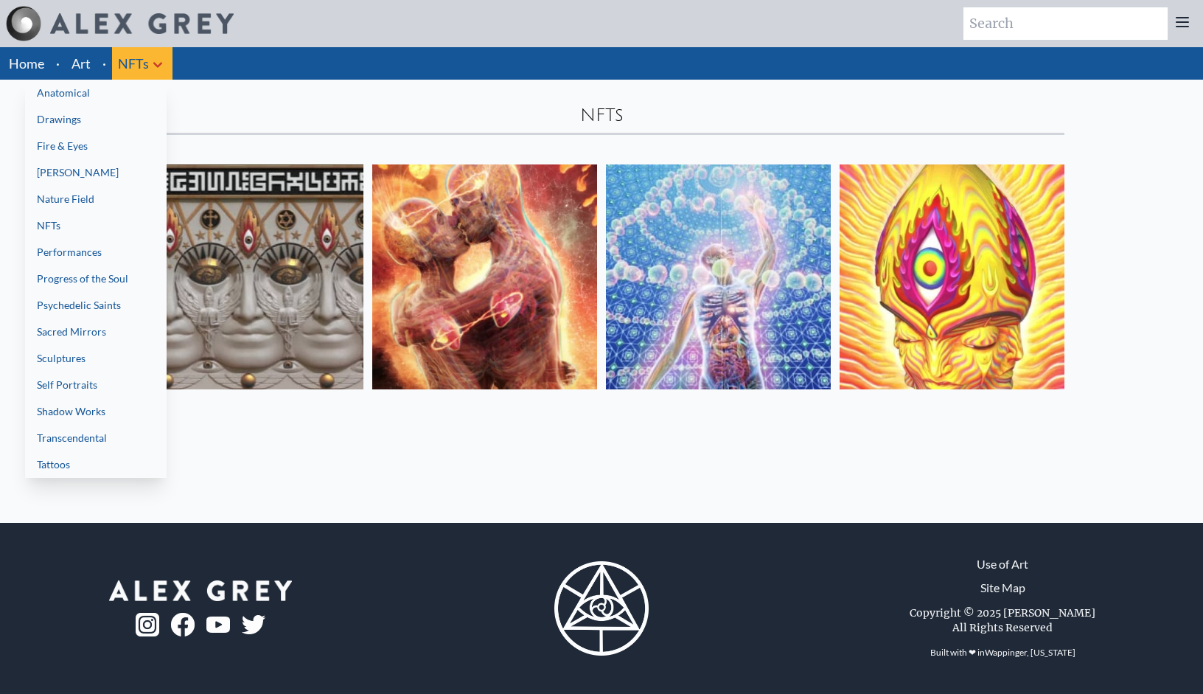
click at [111, 257] on link "Performances" at bounding box center [96, 252] width 142 height 27
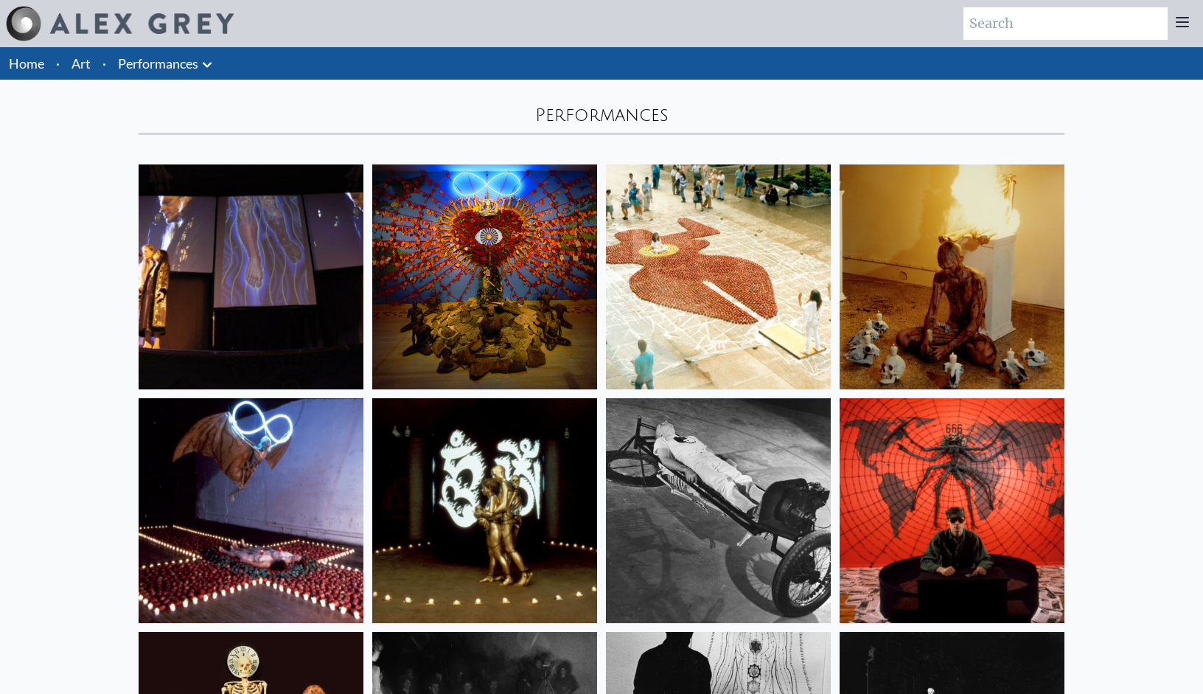
click at [164, 68] on link "Performances" at bounding box center [158, 63] width 80 height 21
click at [200, 64] on icon at bounding box center [207, 65] width 18 height 18
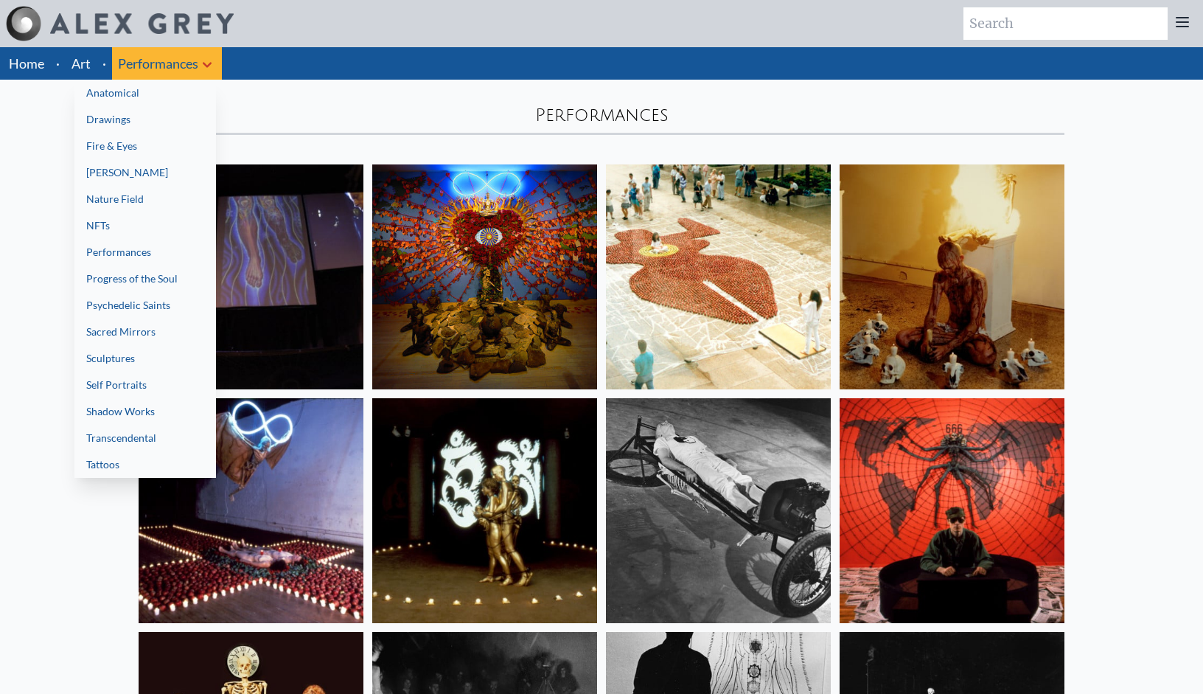
click at [145, 304] on link "Psychedelic Saints" at bounding box center [145, 305] width 142 height 27
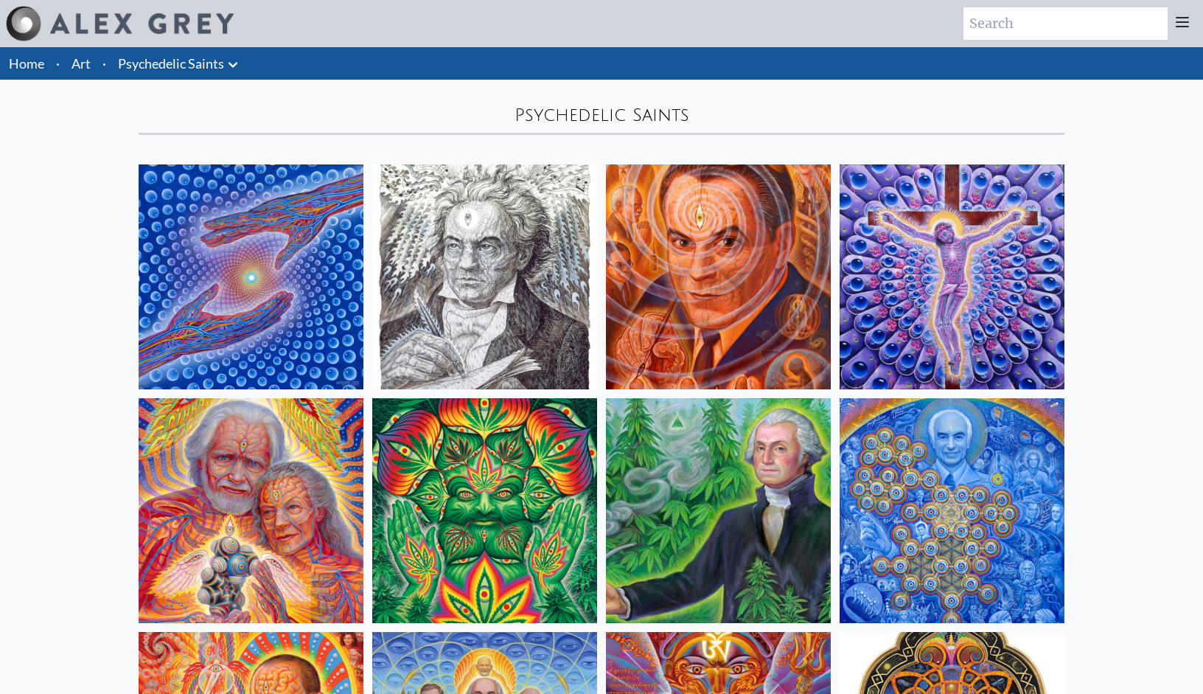
click at [138, 72] on link "Psychedelic Saints" at bounding box center [171, 63] width 106 height 21
click at [236, 69] on icon at bounding box center [233, 65] width 18 height 18
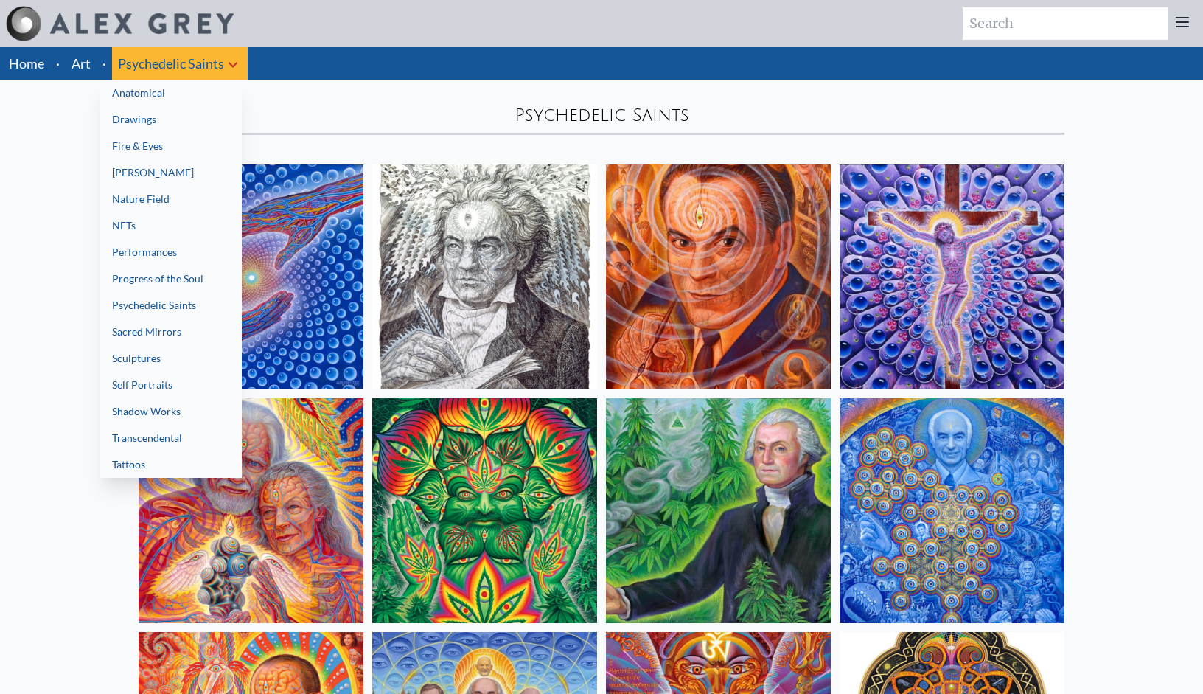
click at [172, 438] on link "Transcendental" at bounding box center [171, 438] width 142 height 27
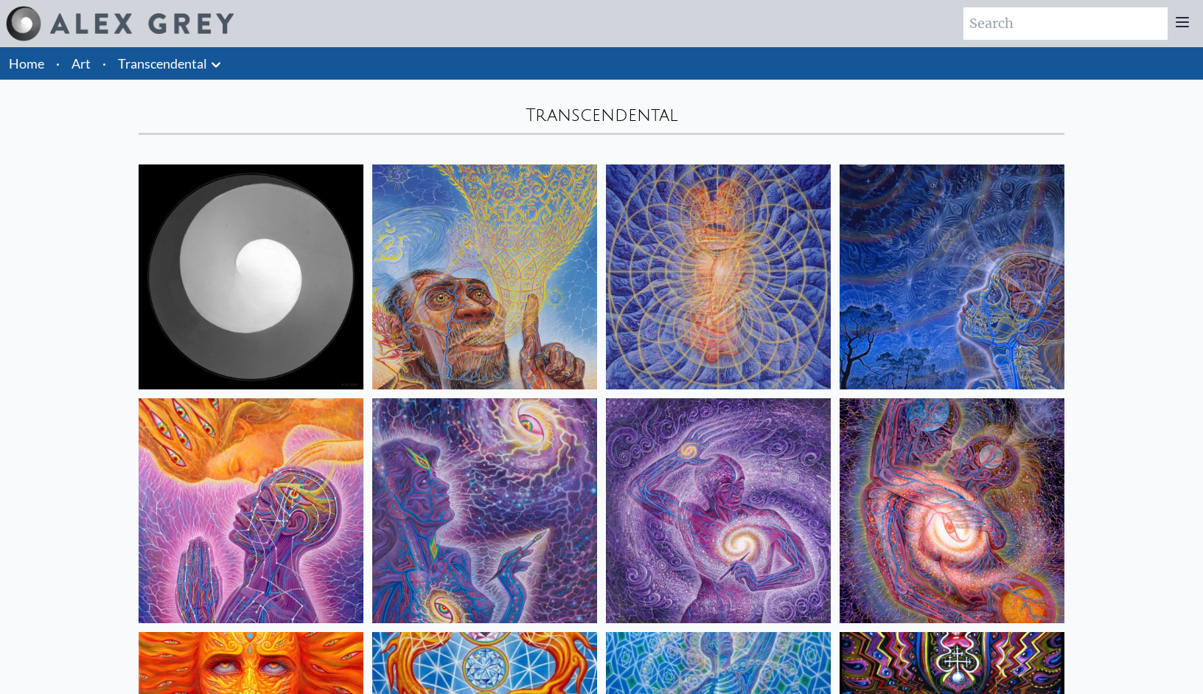
click at [164, 52] on li "Transcendental Anatomical Drawings" at bounding box center [171, 63] width 119 height 32
click at [216, 69] on icon at bounding box center [216, 65] width 18 height 18
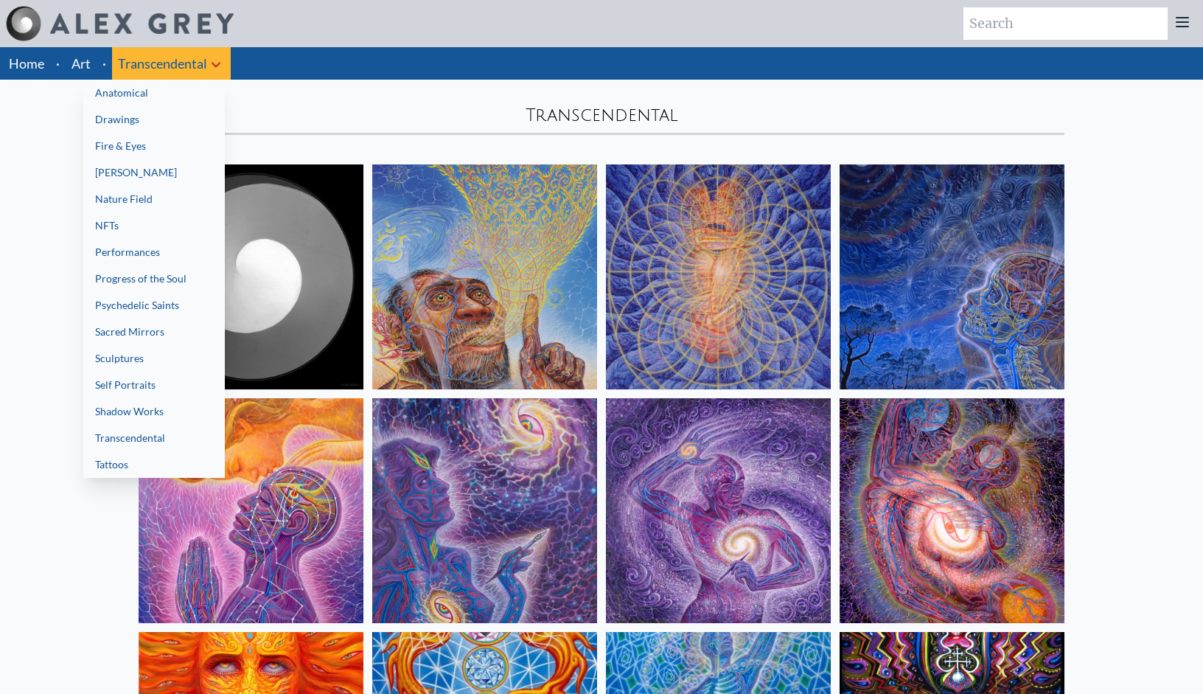
click at [167, 97] on link "Anatomical" at bounding box center [154, 93] width 142 height 27
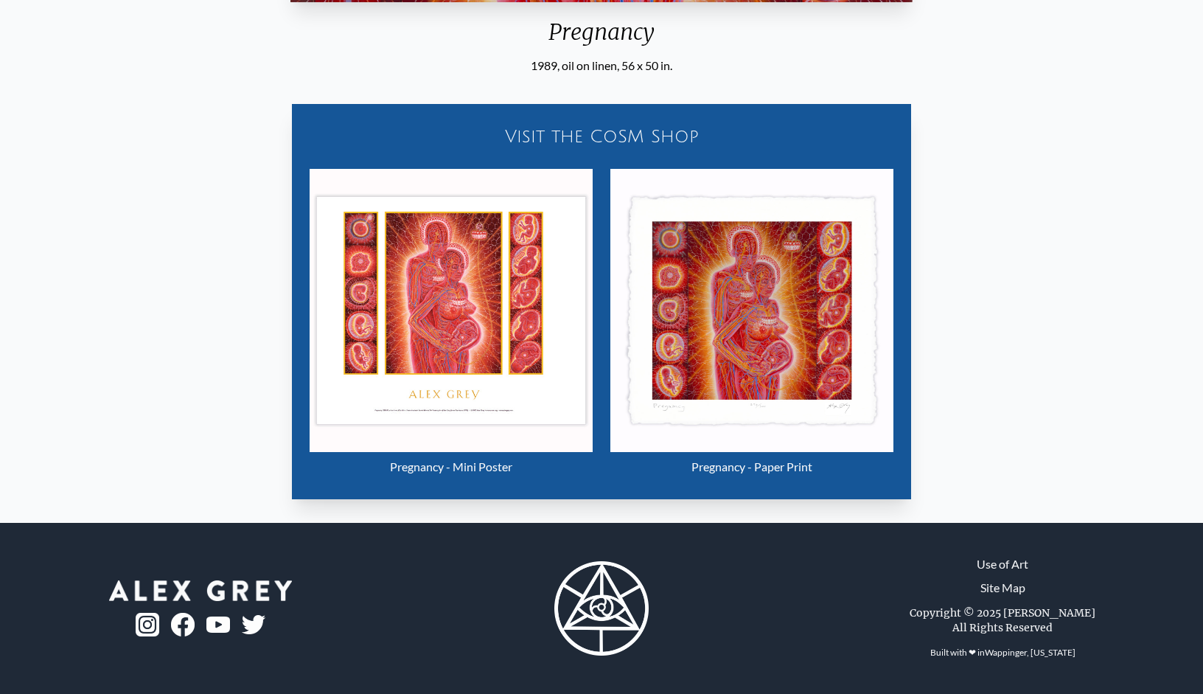
scroll to position [777, 0]
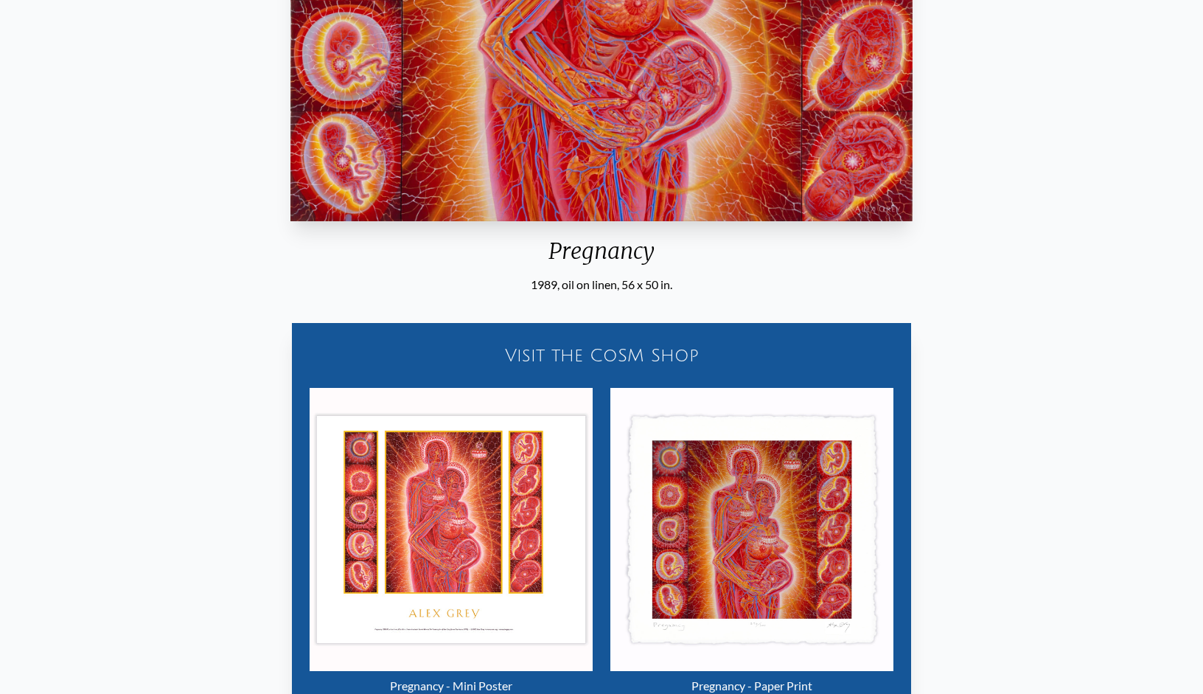
scroll to position [532, 0]
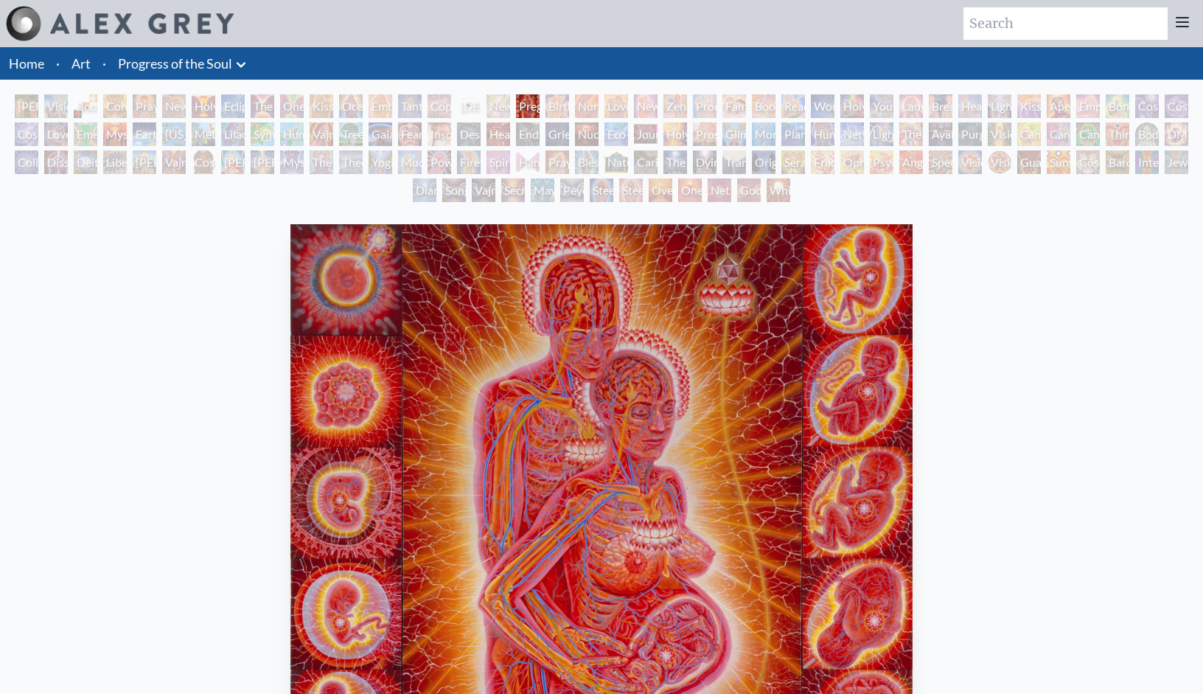
scroll to position [0, 0]
click at [576, 442] on img "18 / 133" at bounding box center [601, 501] width 622 height 555
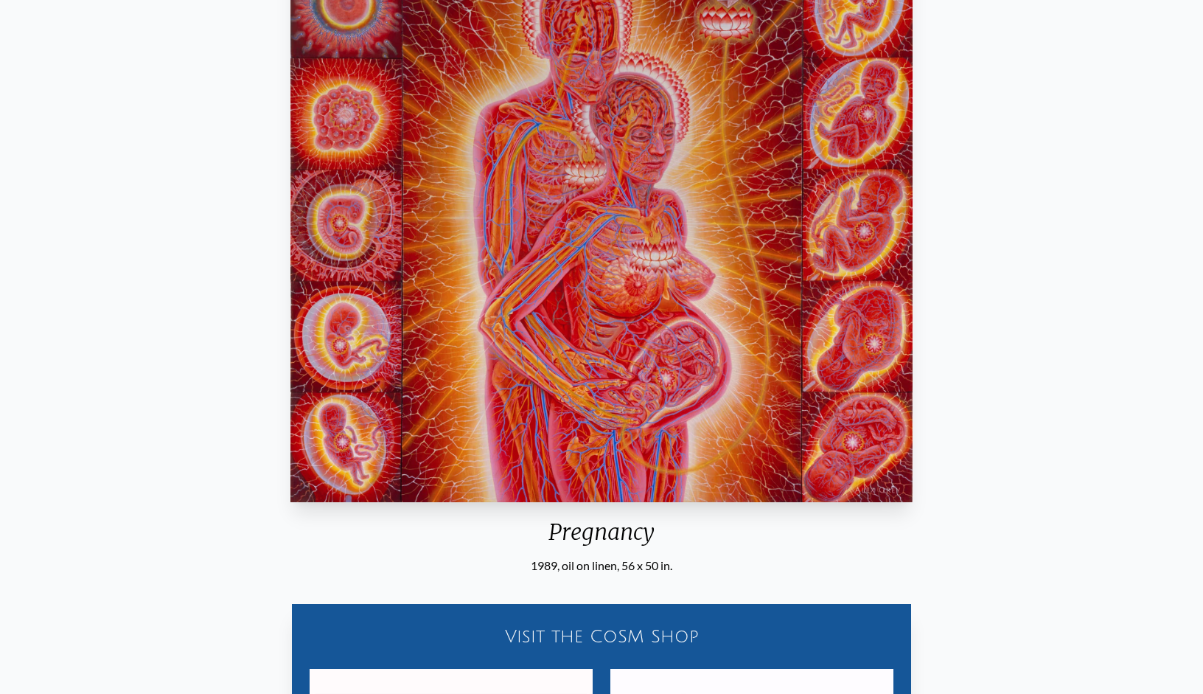
scroll to position [403, 0]
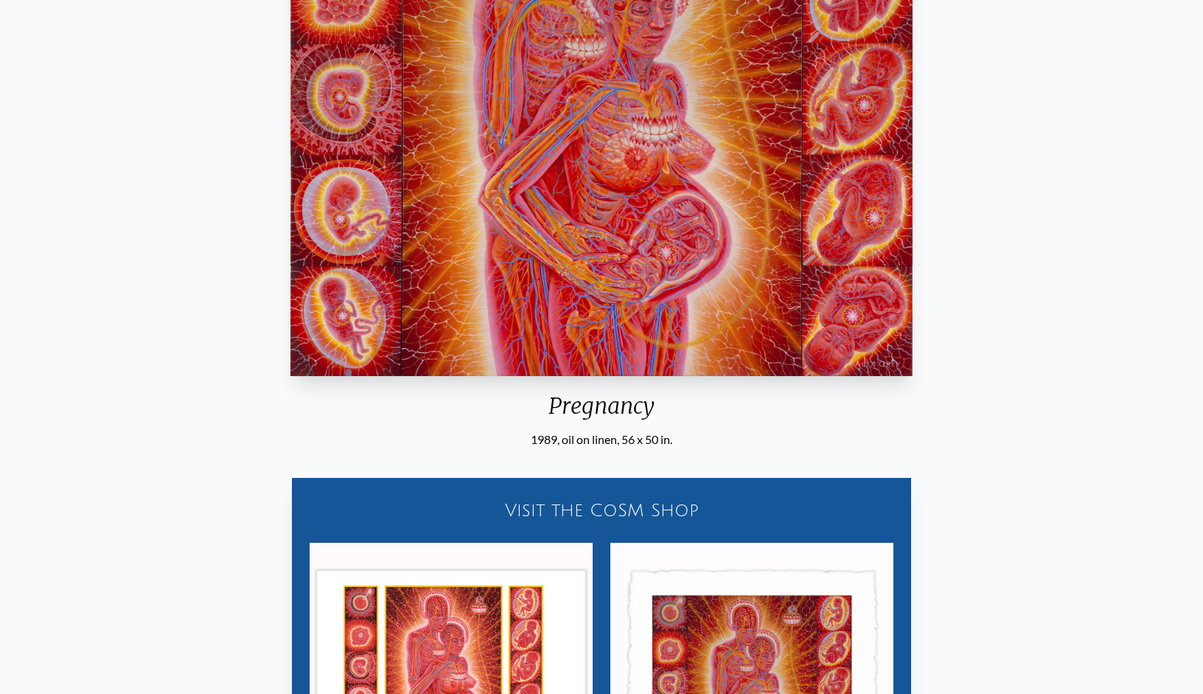
click at [590, 395] on div "Pregnancy" at bounding box center [602, 411] width 634 height 38
click at [603, 511] on div "Visit the CoSM Shop" at bounding box center [601, 509] width 601 height 47
